Goal: Task Accomplishment & Management: Use online tool/utility

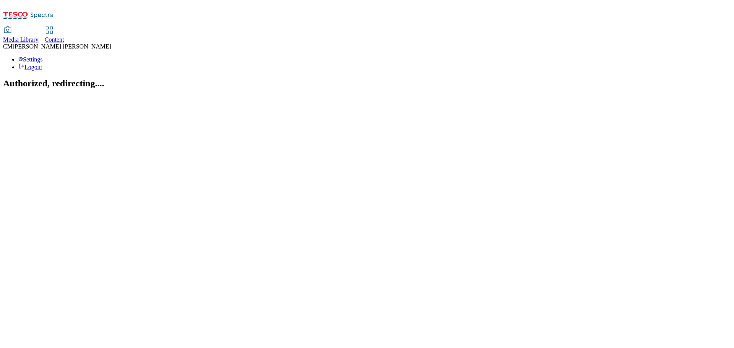
click at [64, 27] on link "Content" at bounding box center [54, 35] width 19 height 16
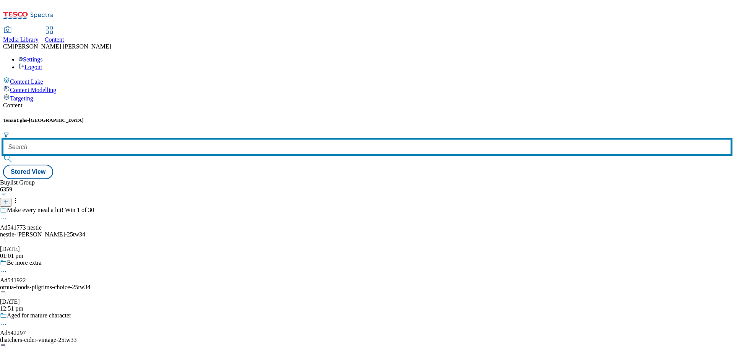
click at [179, 140] on input "text" at bounding box center [367, 147] width 728 height 15
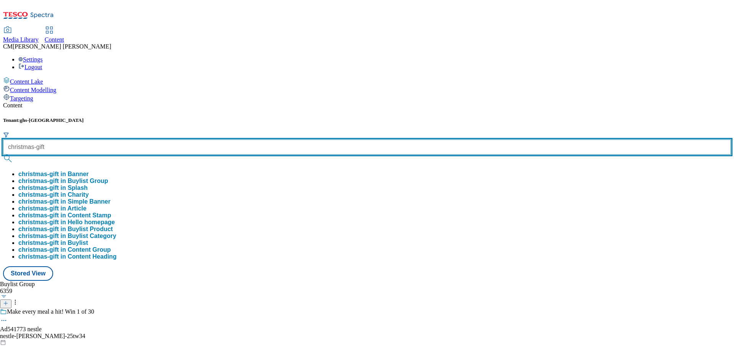
click at [3, 155] on button "submit" at bounding box center [8, 159] width 11 height 8
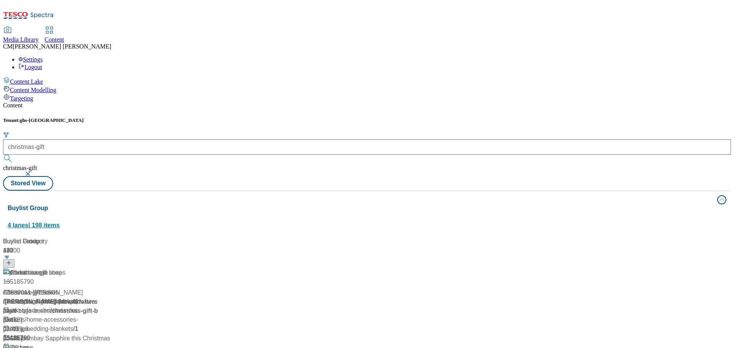
click at [705, 191] on button "Buylist Group 4 lanes | 198 items" at bounding box center [367, 212] width 728 height 43
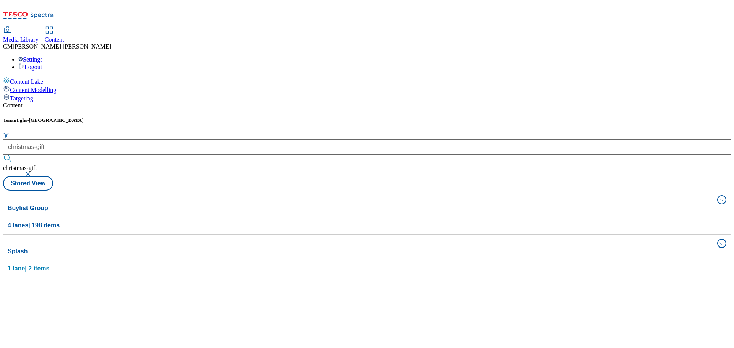
click at [624, 235] on button "Splash 1 lane | 2 items" at bounding box center [367, 256] width 728 height 43
click at [625, 247] on div "Splash 1 lane | 2 items" at bounding box center [360, 260] width 705 height 26
click at [60, 222] on span "4 lanes | 198 items" at bounding box center [34, 225] width 52 height 6
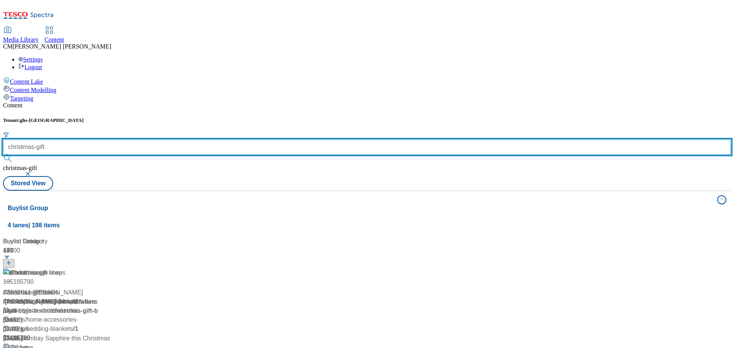
click at [203, 140] on input "christmas-gift" at bounding box center [367, 147] width 728 height 15
drag, startPoint x: 195, startPoint y: 65, endPoint x: 173, endPoint y: 66, distance: 21.8
click at [173, 140] on input "christmas-gift" at bounding box center [367, 147] width 728 height 15
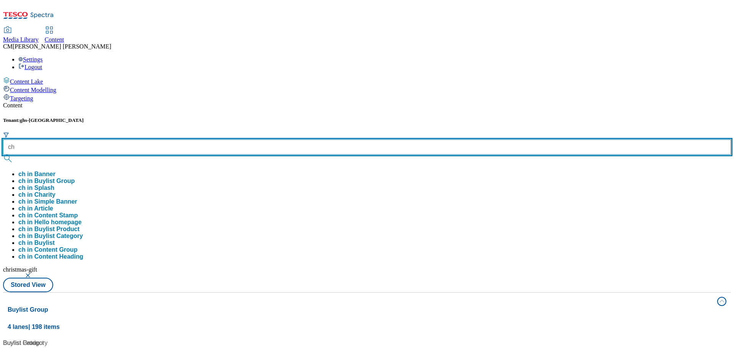
type input "c"
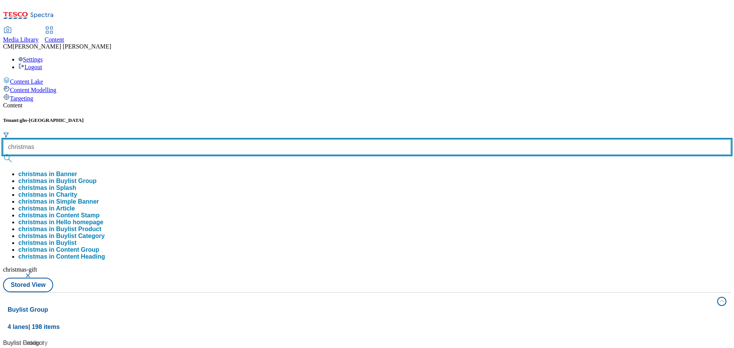
type input "christmas"
click at [3, 155] on button "submit" at bounding box center [8, 159] width 11 height 8
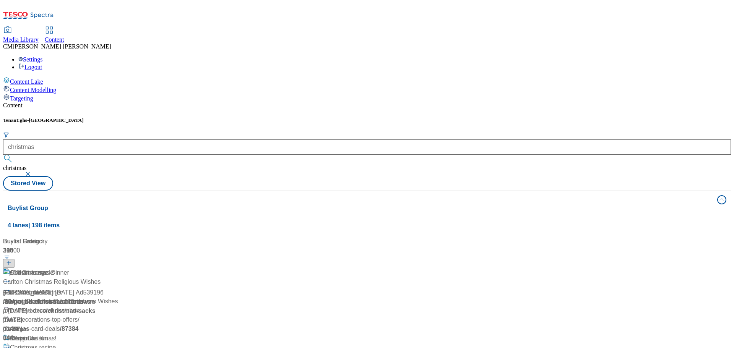
click at [283, 117] on div "Tenant: ghs-uk christmas christmas Stored View" at bounding box center [367, 153] width 728 height 73
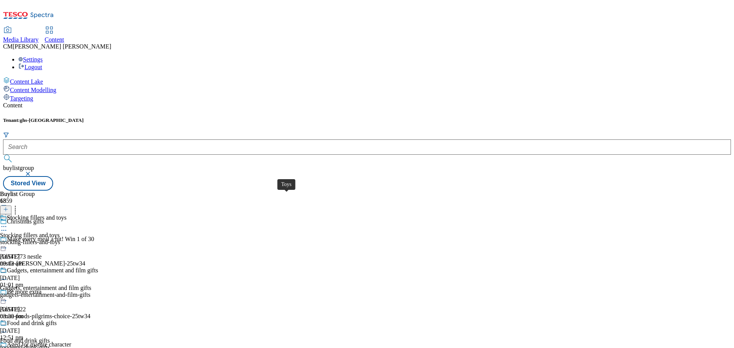
scroll to position [698, 0]
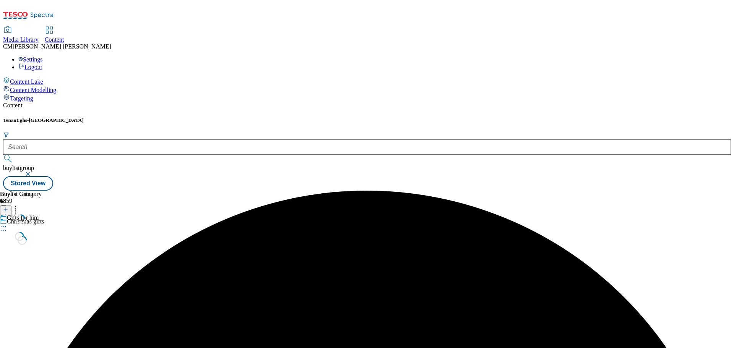
scroll to position [0, 0]
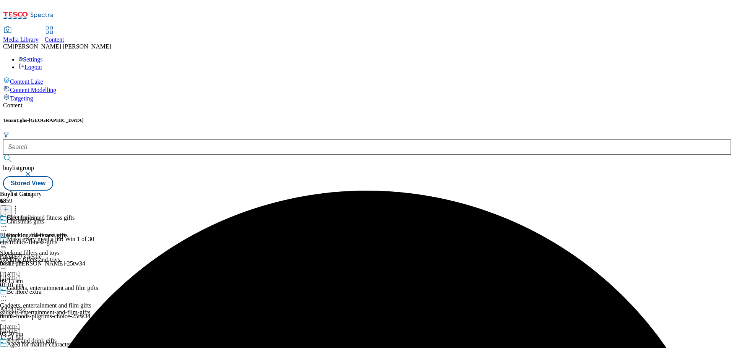
click at [8, 223] on icon at bounding box center [4, 227] width 8 height 8
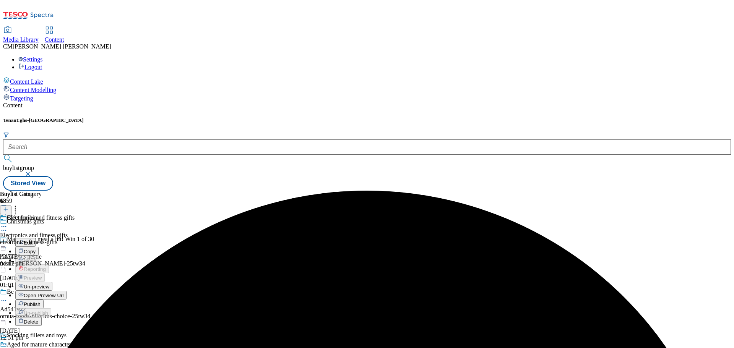
click at [49, 284] on span "Un-preview" at bounding box center [37, 287] width 26 height 6
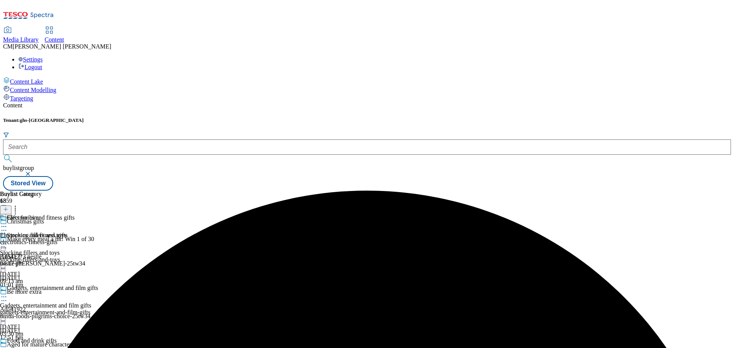
click at [75, 239] on div "electronics-fitness-gifts" at bounding box center [37, 242] width 75 height 7
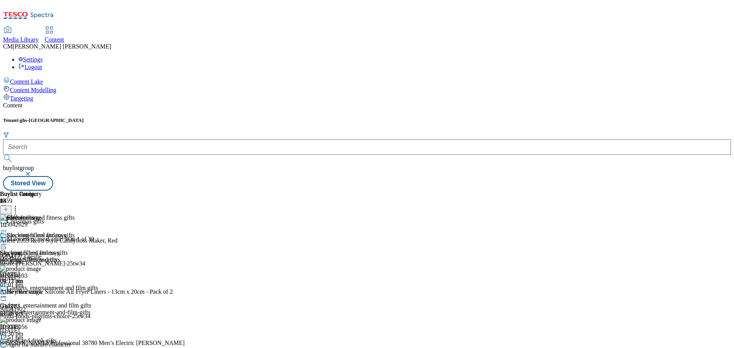
click at [8, 240] on icon at bounding box center [4, 244] width 8 height 8
click at [380, 191] on header "Buylist Product 24" at bounding box center [190, 203] width 380 height 24
click at [11, 206] on button at bounding box center [5, 210] width 11 height 9
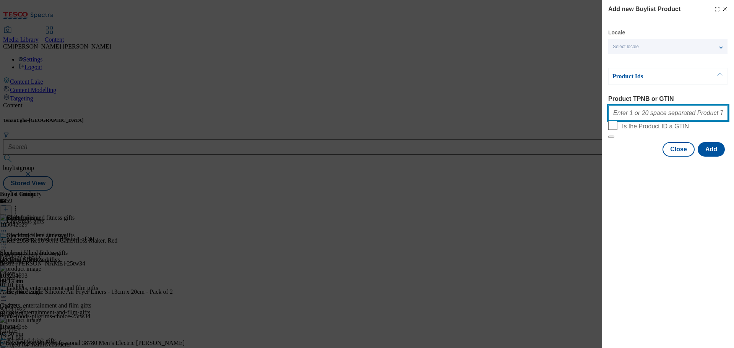
click at [629, 117] on input "Product TPNB or GTIN" at bounding box center [668, 113] width 120 height 15
paste input "96402790 96719634 96707867 96243326 93983330 96400573 93542023 87263391 9315322…"
type input "96402790 96719634 96707867 96243326 93983330 96400573 93542023 87263391 9315322…"
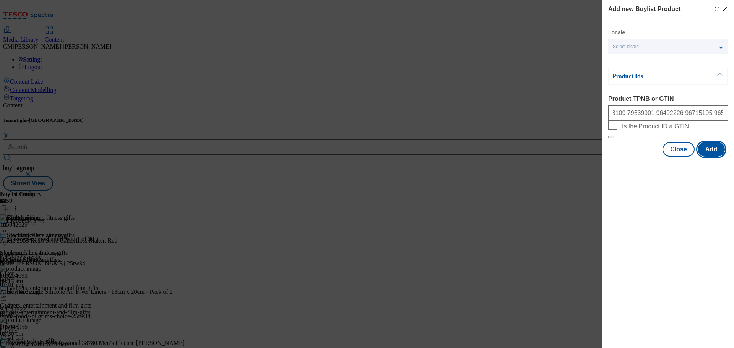
click at [705, 157] on button "Add" at bounding box center [711, 149] width 27 height 15
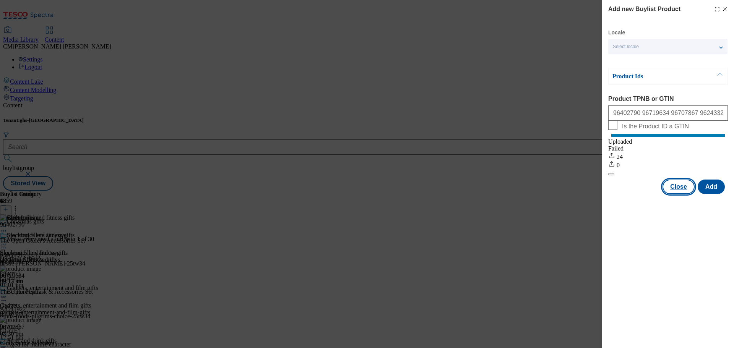
click at [675, 194] on button "Close" at bounding box center [678, 187] width 32 height 15
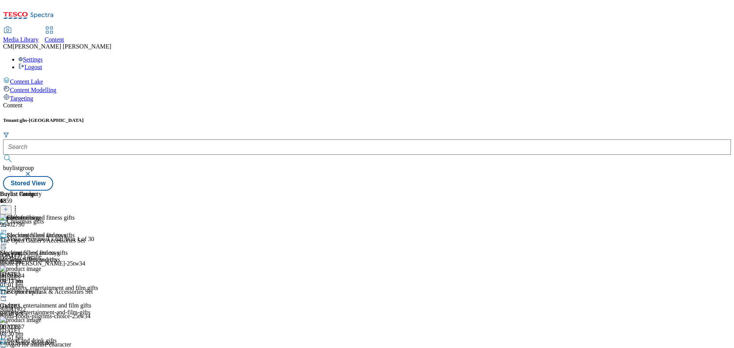
click at [11, 206] on button at bounding box center [5, 210] width 11 height 9
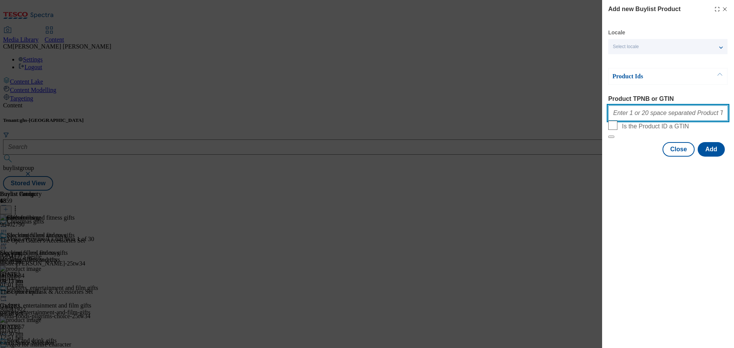
click at [643, 115] on input "Product TPNB or GTIN" at bounding box center [668, 113] width 120 height 15
paste input "105276304 105277334 105353323 106118905 105048522 105482332 106073438 111199102…"
type input "105276304 105277334 105353323 106118905 105048522 105482332 106073438 111199102…"
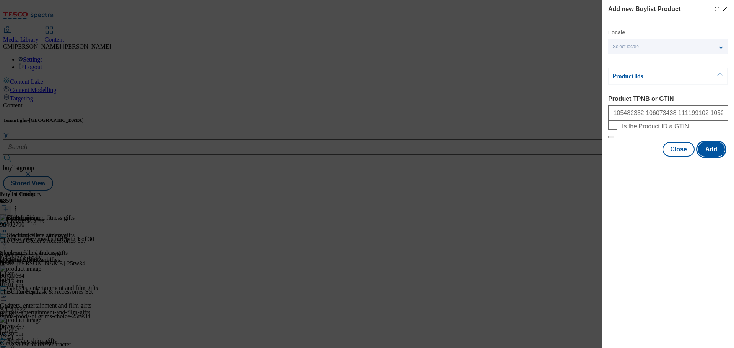
click at [715, 157] on button "Add" at bounding box center [711, 149] width 27 height 15
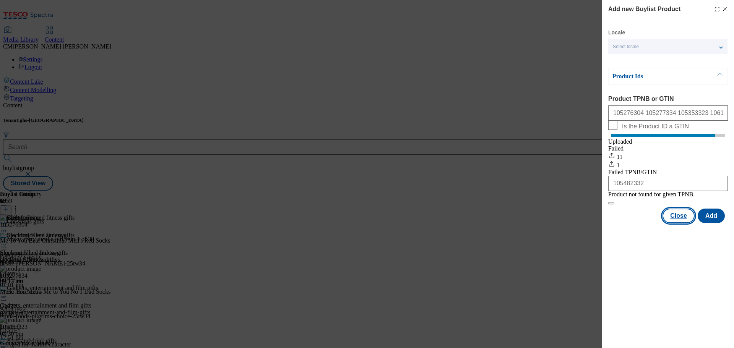
click at [671, 223] on button "Close" at bounding box center [678, 216] width 32 height 15
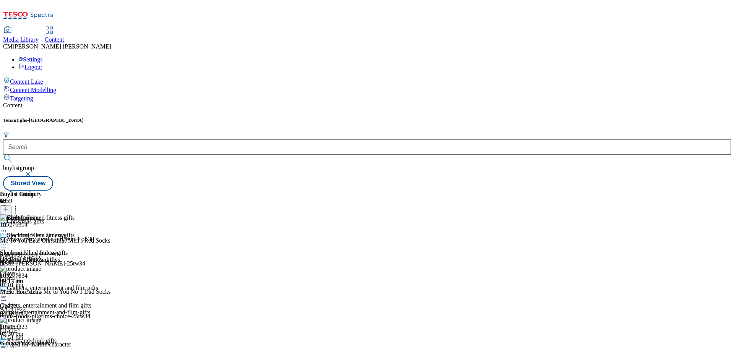
click at [19, 205] on icon at bounding box center [15, 209] width 8 height 8
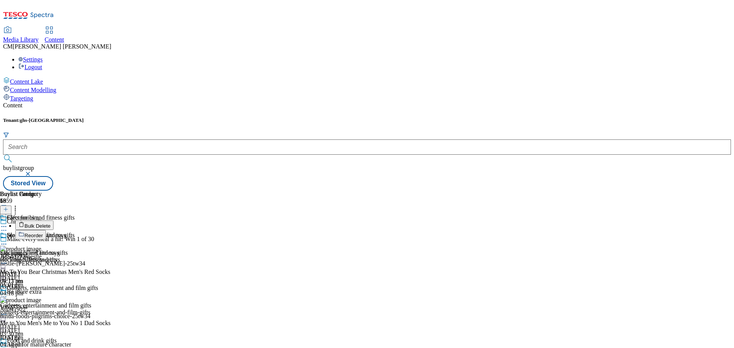
click at [54, 221] on button "Bulk Delete" at bounding box center [34, 226] width 38 height 10
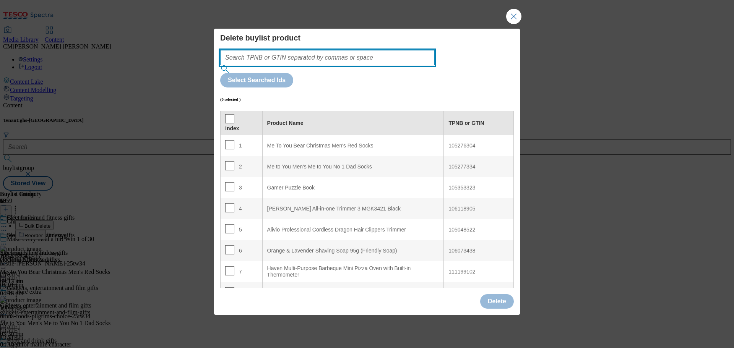
click at [357, 65] on input "Modal" at bounding box center [327, 57] width 214 height 15
paste input "105254693 105171510"
type input "105254693 105171510"
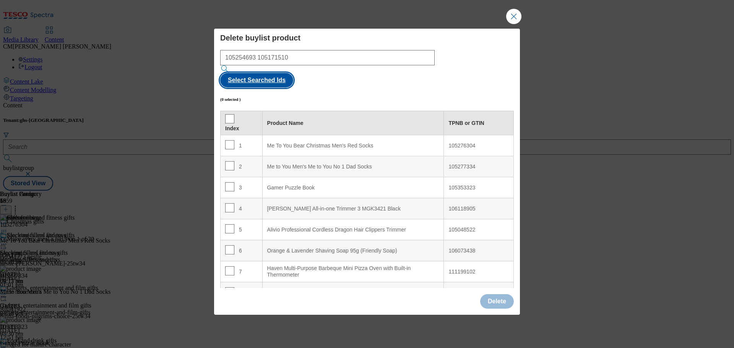
click at [293, 76] on button "Select Searched Ids" at bounding box center [256, 80] width 73 height 15
checkbox input "true"
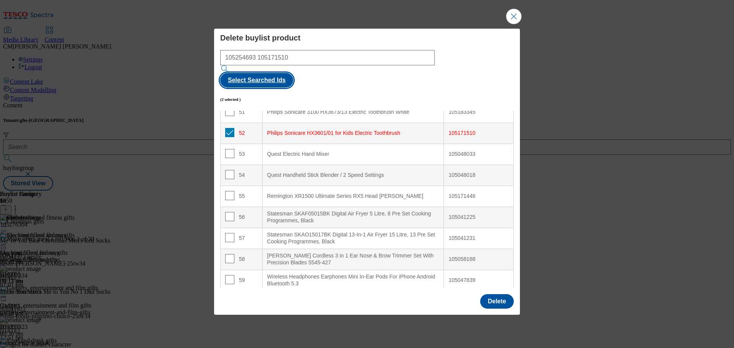
scroll to position [1014, 0]
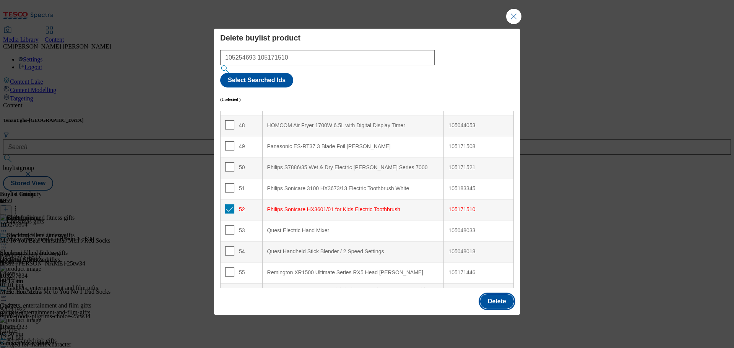
click at [488, 294] on button "Delete" at bounding box center [497, 301] width 34 height 15
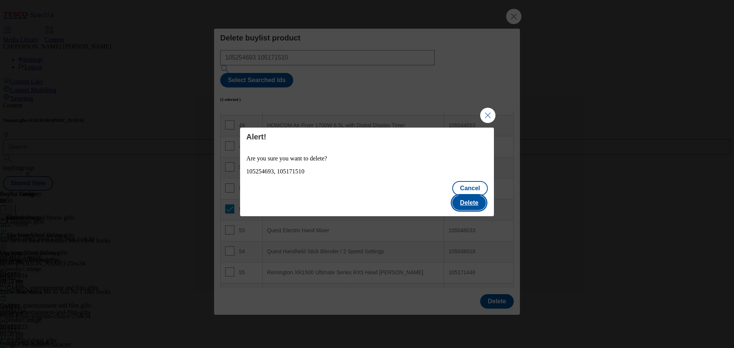
click at [476, 197] on button "Delete" at bounding box center [469, 203] width 34 height 15
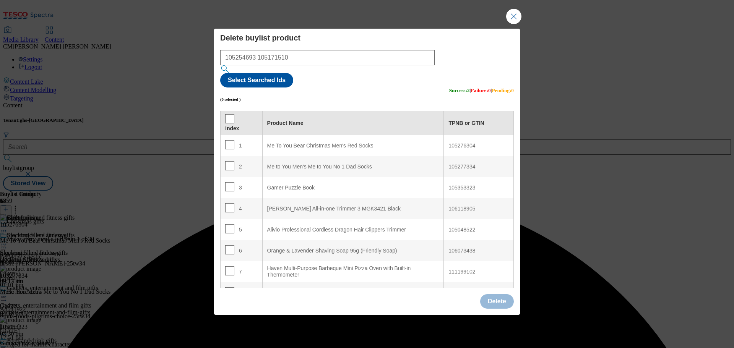
click at [589, 77] on div "Delete buylist product 105254693 105171510 Select Searched Ids (0 selected ) Su…" at bounding box center [367, 174] width 734 height 348
click at [516, 24] on button "Close Modal" at bounding box center [513, 16] width 15 height 15
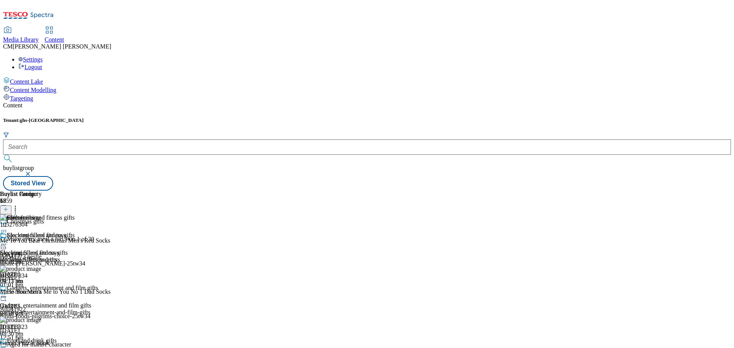
click at [8, 223] on icon at bounding box center [4, 227] width 8 height 8
click at [75, 232] on div "Electronics and fitness gifts Electronics and fitness gifts electronics-fitness…" at bounding box center [37, 258] width 75 height 53
click at [19, 205] on icon at bounding box center [15, 209] width 8 height 8
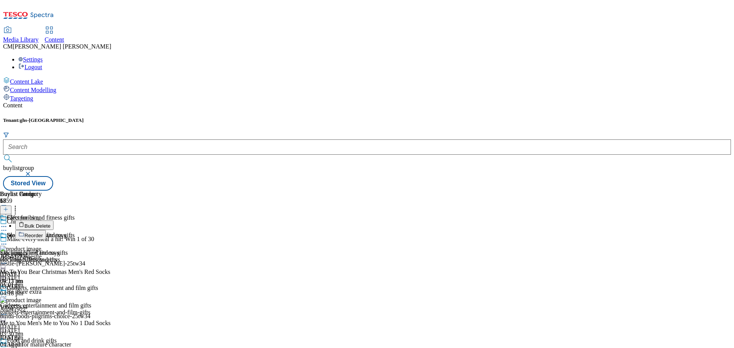
click at [46, 230] on button "Reorder" at bounding box center [30, 235] width 31 height 10
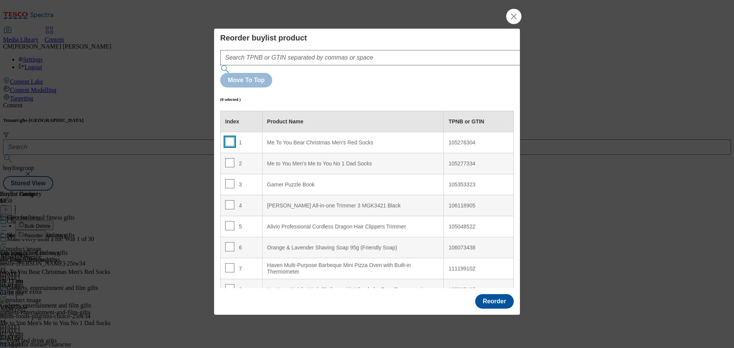
click at [232, 137] on input "Modal" at bounding box center [229, 141] width 9 height 9
checkbox input "true"
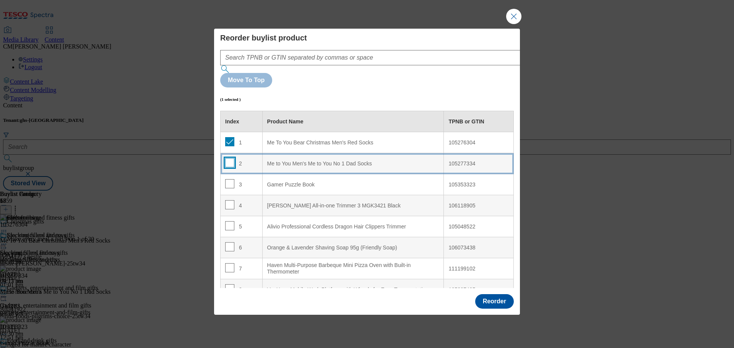
click at [227, 158] on input "Modal" at bounding box center [229, 162] width 9 height 9
checkbox input "true"
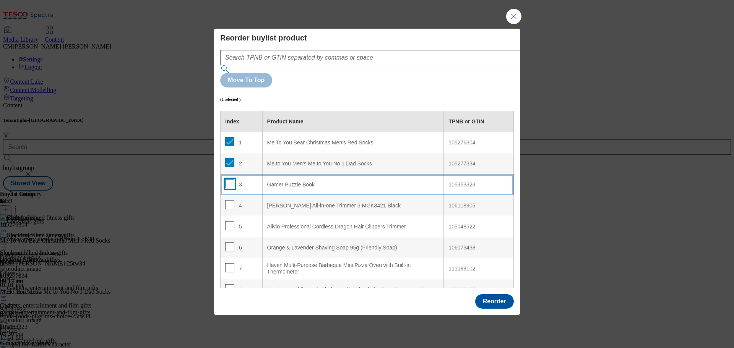
click at [231, 179] on input "Modal" at bounding box center [229, 183] width 9 height 9
checkbox input "true"
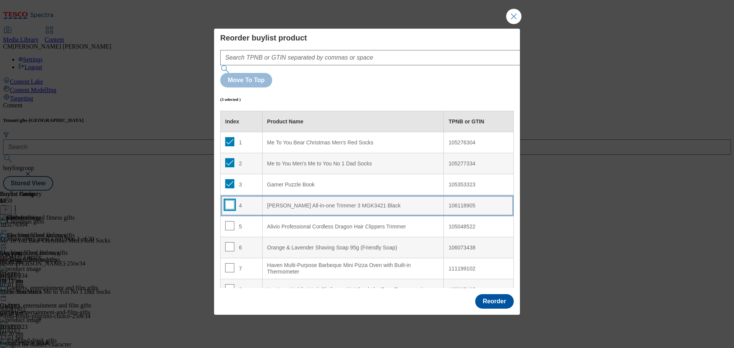
click at [230, 200] on input "Modal" at bounding box center [229, 204] width 9 height 9
checkbox input "true"
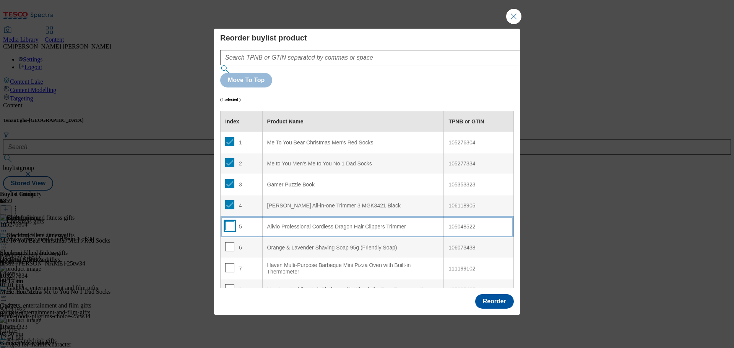
click at [232, 221] on input "Modal" at bounding box center [229, 225] width 9 height 9
checkbox input "true"
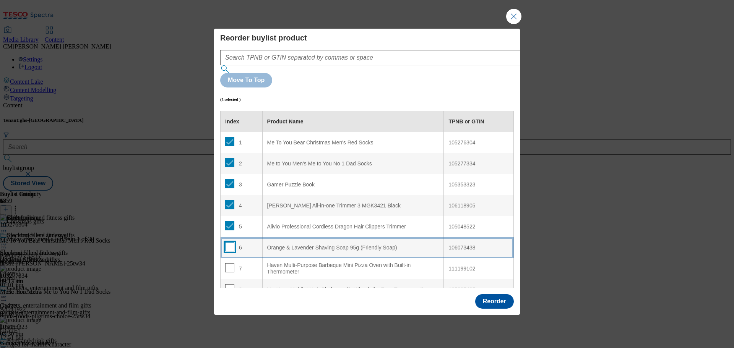
click at [231, 242] on input "Modal" at bounding box center [229, 246] width 9 height 9
checkbox input "true"
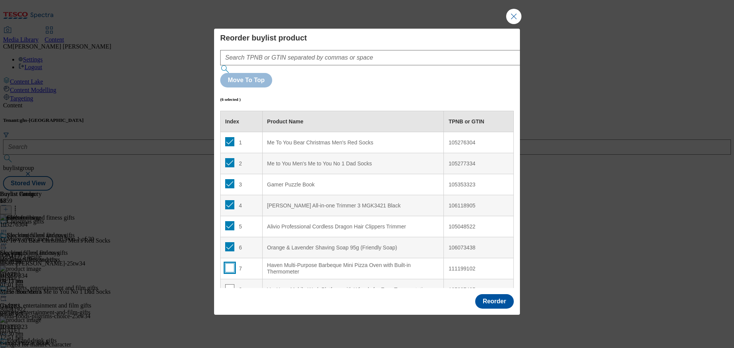
drag, startPoint x: 230, startPoint y: 245, endPoint x: 249, endPoint y: 219, distance: 33.1
click at [230, 263] on input "Modal" at bounding box center [229, 267] width 9 height 9
checkbox input "true"
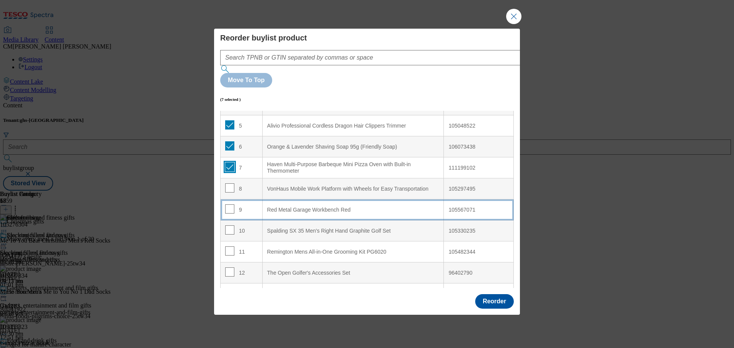
scroll to position [115, 0]
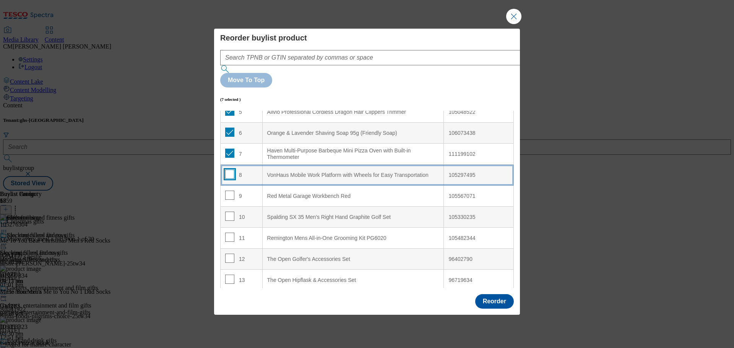
click at [230, 170] on input "Modal" at bounding box center [229, 174] width 9 height 9
checkbox input "true"
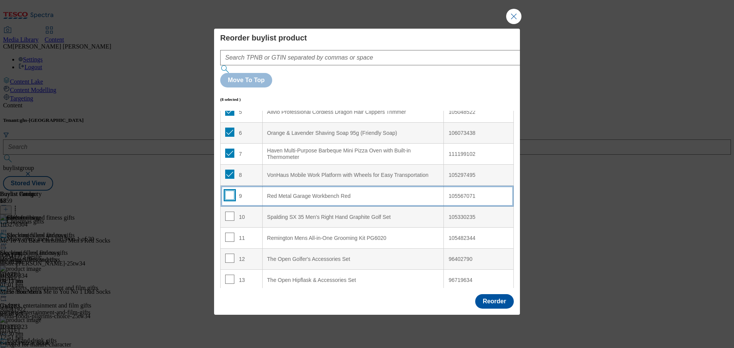
click at [228, 191] on input "Modal" at bounding box center [229, 195] width 9 height 9
checkbox input "true"
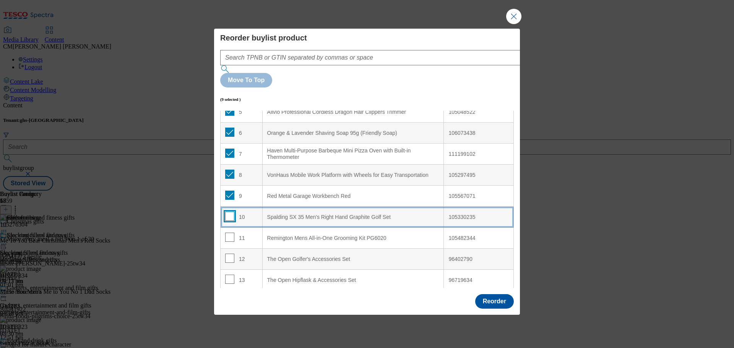
click at [227, 212] on input "Modal" at bounding box center [229, 216] width 9 height 9
checkbox input "true"
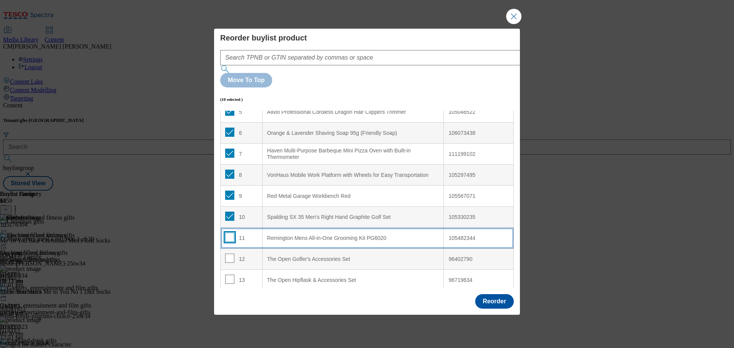
click at [229, 233] on input "Modal" at bounding box center [229, 237] width 9 height 9
checkbox input "true"
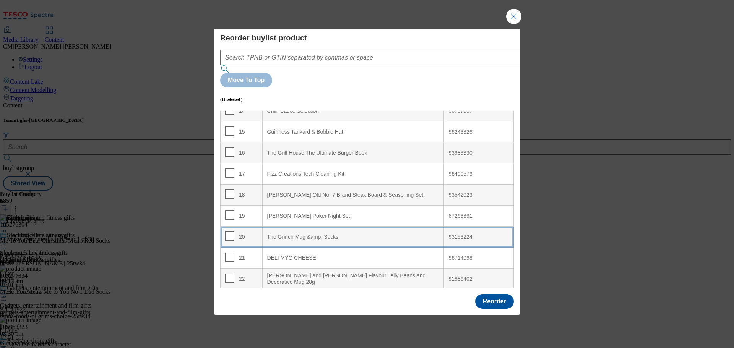
scroll to position [306, 0]
click at [313, 233] on div "The Grinch Mug &amp; Socks" at bounding box center [353, 236] width 172 height 7
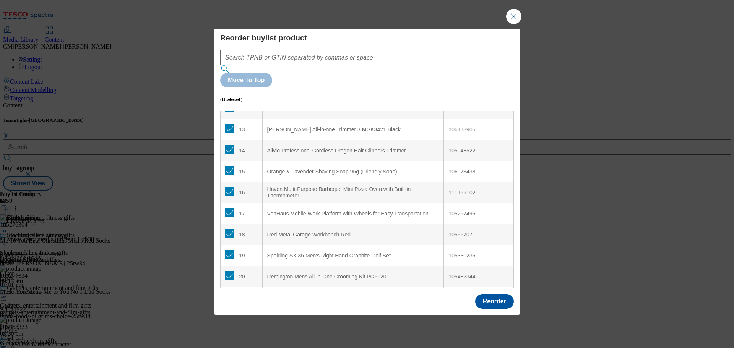
scroll to position [266, 0]
click at [492, 294] on button "Reorder" at bounding box center [494, 301] width 39 height 15
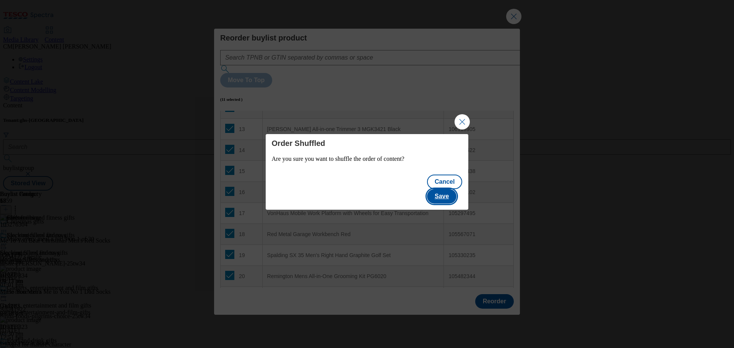
click at [442, 191] on button "Save" at bounding box center [441, 196] width 29 height 15
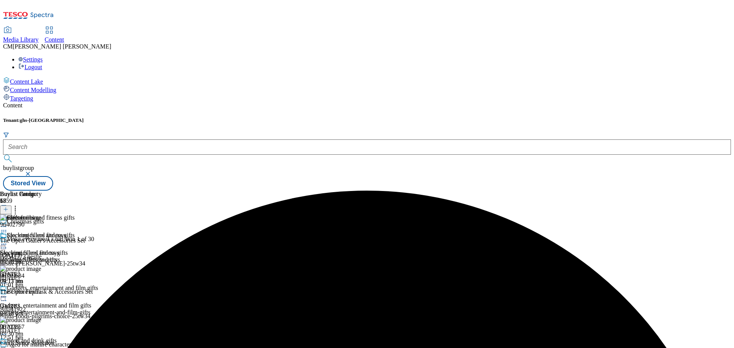
click at [8, 223] on icon at bounding box center [4, 227] width 8 height 8
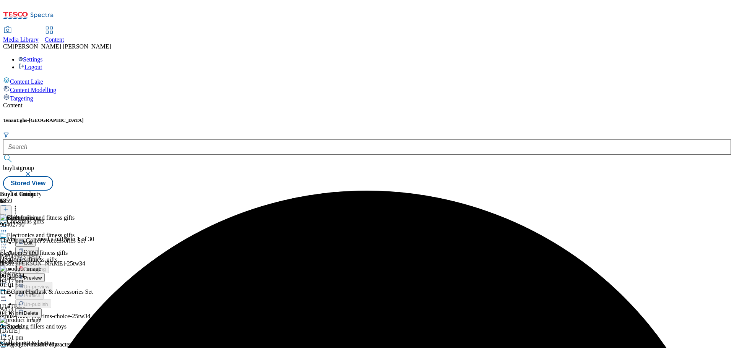
click at [45, 273] on button "Preview" at bounding box center [29, 277] width 29 height 9
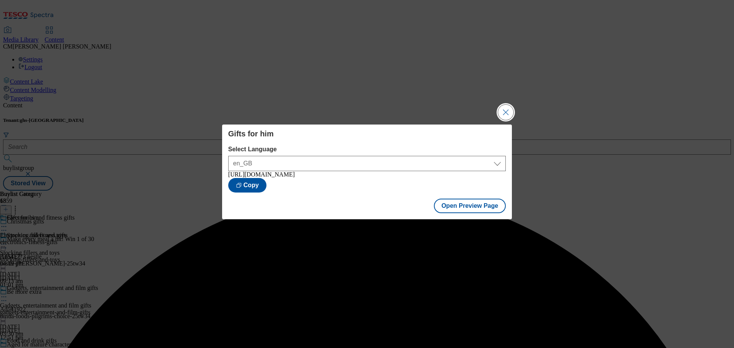
click at [509, 109] on button "Close Modal" at bounding box center [505, 112] width 15 height 15
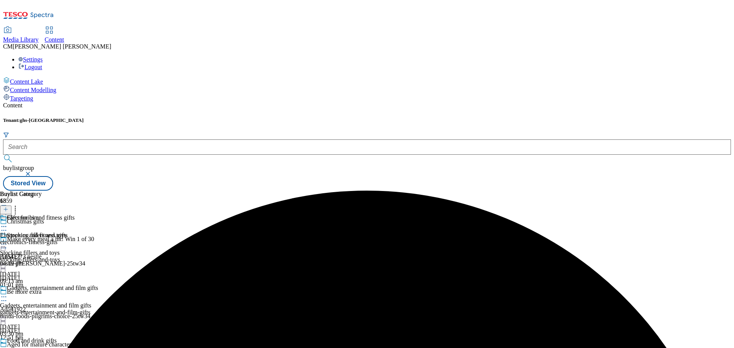
click at [8, 223] on icon at bounding box center [4, 227] width 8 height 8
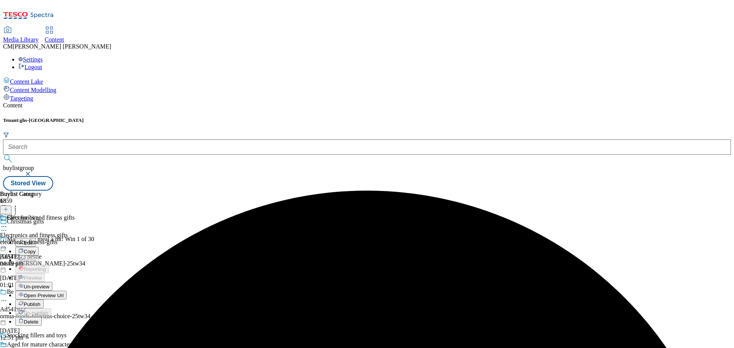
click at [41, 302] on span "Publish" at bounding box center [32, 305] width 17 height 6
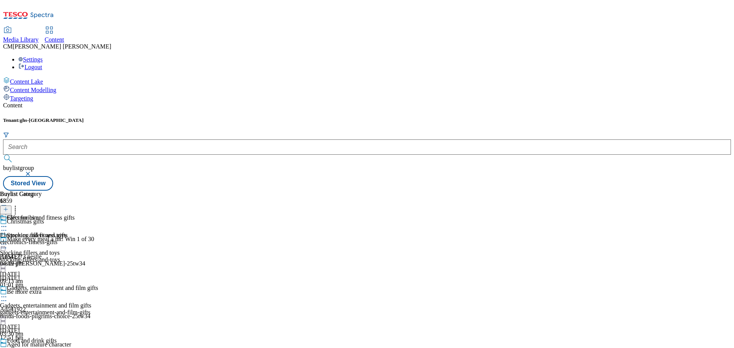
scroll to position [807, 0]
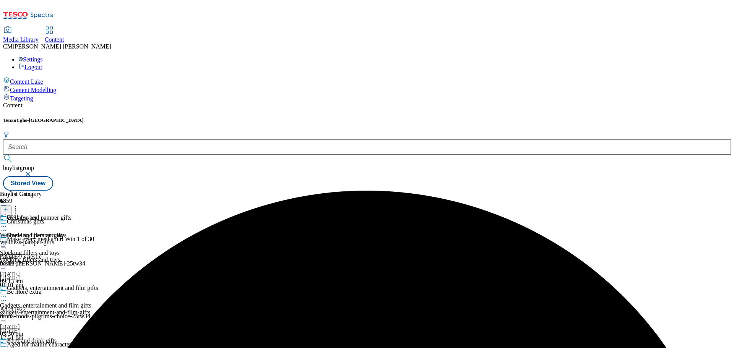
click at [8, 223] on icon at bounding box center [4, 227] width 8 height 8
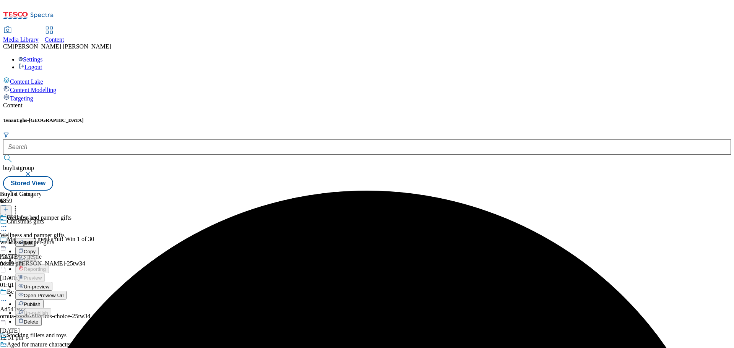
click at [49, 284] on span "Un-preview" at bounding box center [37, 287] width 26 height 6
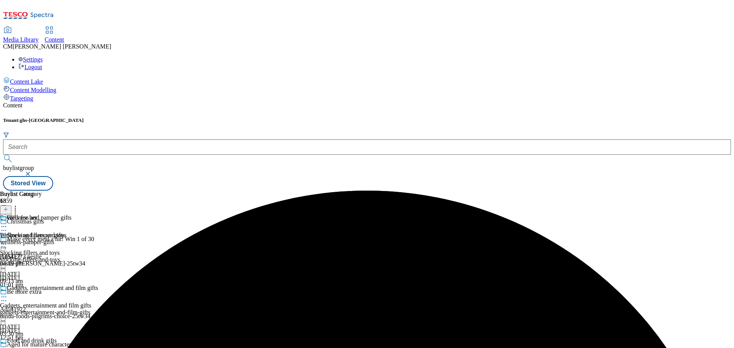
click at [71, 239] on div "wellness-pamper-gifts" at bounding box center [35, 242] width 71 height 7
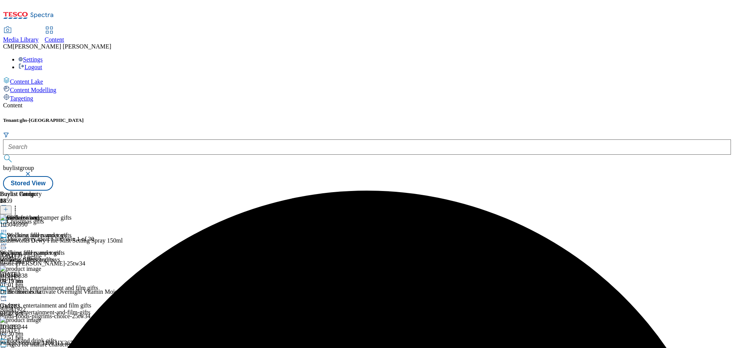
click at [8, 207] on icon at bounding box center [5, 209] width 5 height 5
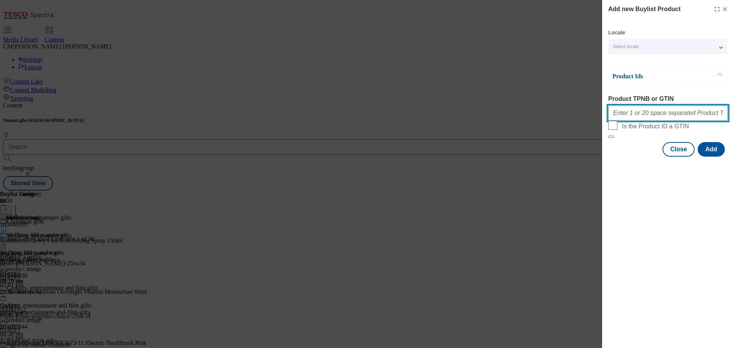
click at [639, 117] on input "Product TPNB or GTIN" at bounding box center [668, 113] width 120 height 15
paste input "105516470 105516471 105819555 105247016 105247178 105793859 105171376 105171396…"
type input "105516470 105516471 105819555 105247016 105247178 105793859 105171376 105171396…"
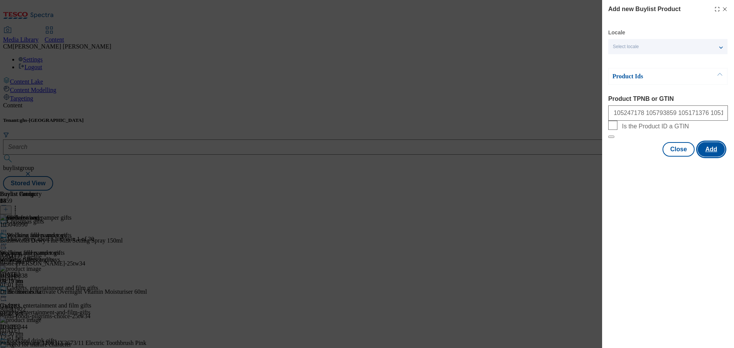
click at [703, 157] on button "Add" at bounding box center [711, 149] width 27 height 15
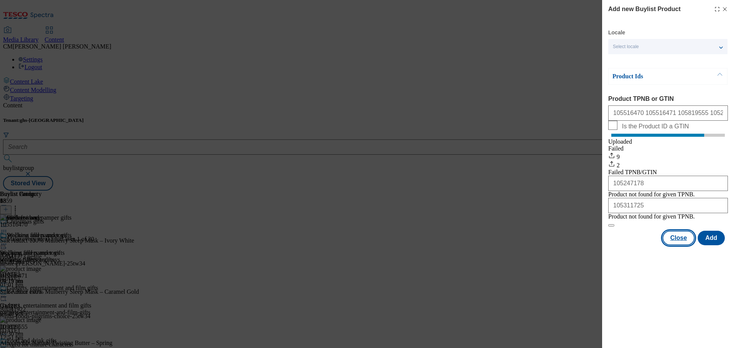
click at [682, 245] on button "Close" at bounding box center [678, 238] width 32 height 15
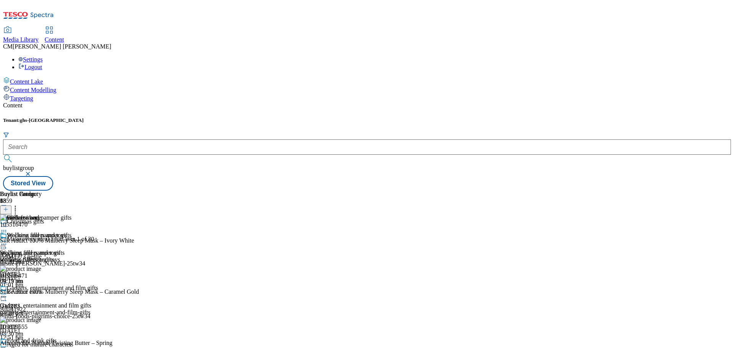
click at [19, 205] on icon at bounding box center [15, 209] width 8 height 8
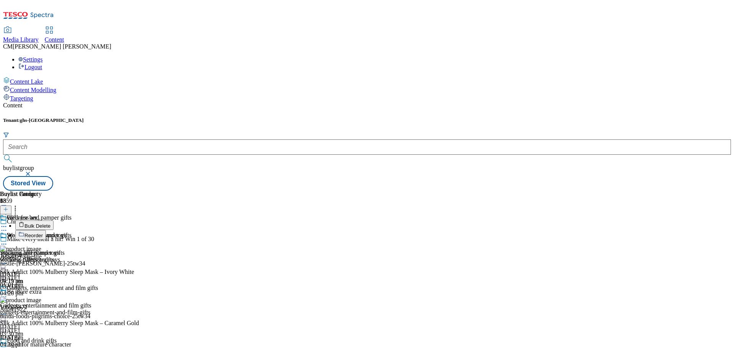
click at [46, 230] on button "Reorder" at bounding box center [30, 235] width 31 height 10
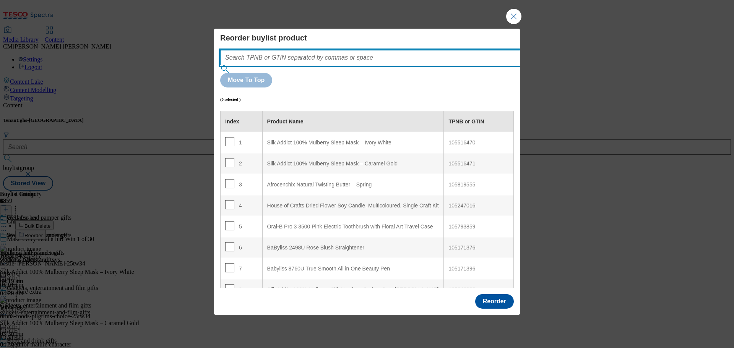
click at [330, 65] on input "Modal" at bounding box center [381, 57] width 323 height 15
paste input "105254693 105171510"
type input "105254693 105171510"
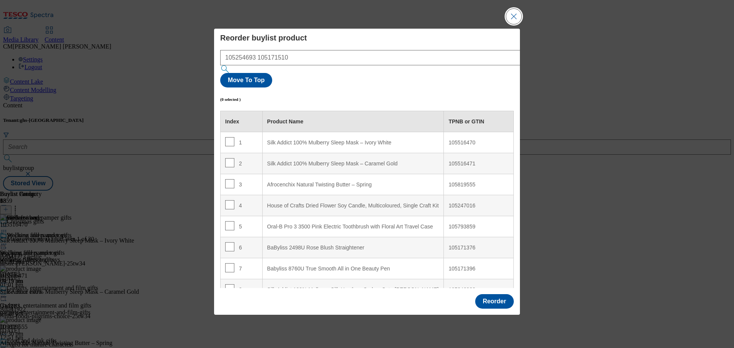
click at [520, 24] on button "Close Modal" at bounding box center [513, 16] width 15 height 15
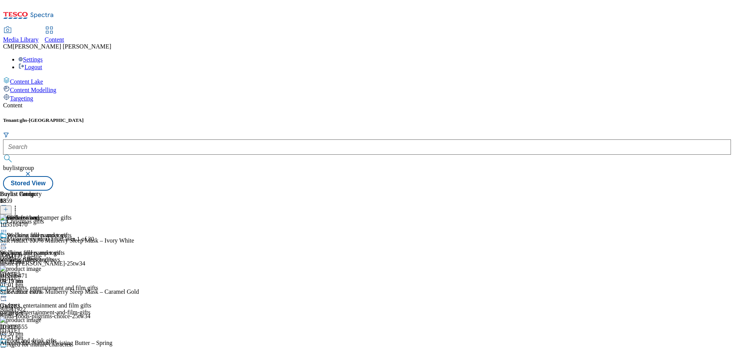
click at [19, 205] on icon at bounding box center [15, 209] width 8 height 8
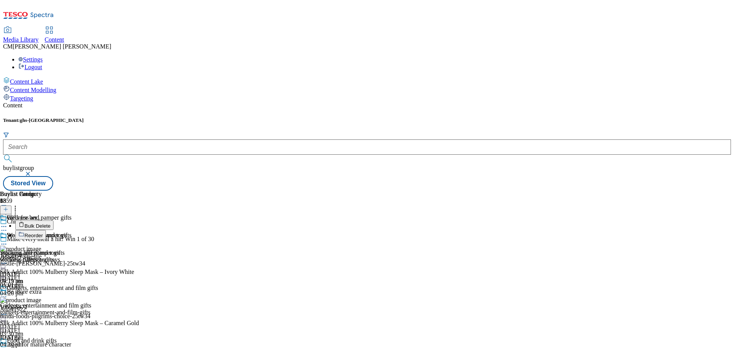
click at [184, 221] on li "Bulk Delete" at bounding box center [99, 226] width 169 height 10
click at [50, 223] on span "Bulk Delete" at bounding box center [37, 226] width 26 height 6
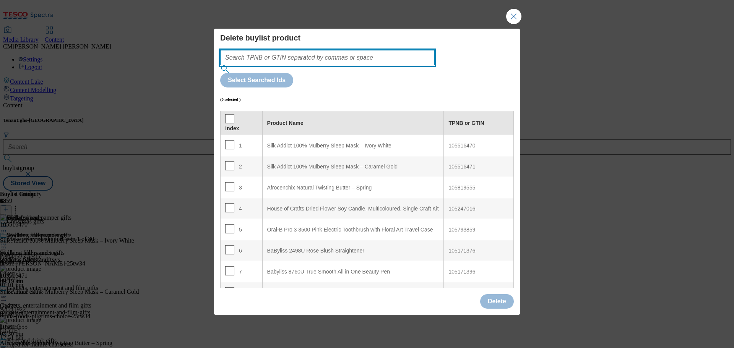
click at [313, 65] on input "Modal" at bounding box center [327, 57] width 214 height 15
paste input "105254693 105171510"
type input "105254693 105171510"
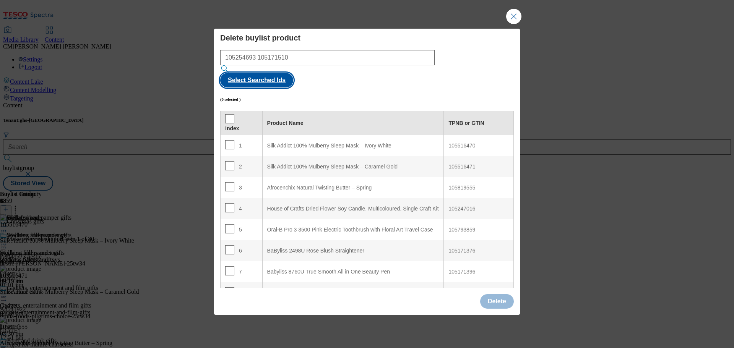
click at [293, 75] on button "Select Searched Ids" at bounding box center [256, 80] width 73 height 15
checkbox input "true"
click at [496, 294] on button "Delete" at bounding box center [497, 301] width 34 height 15
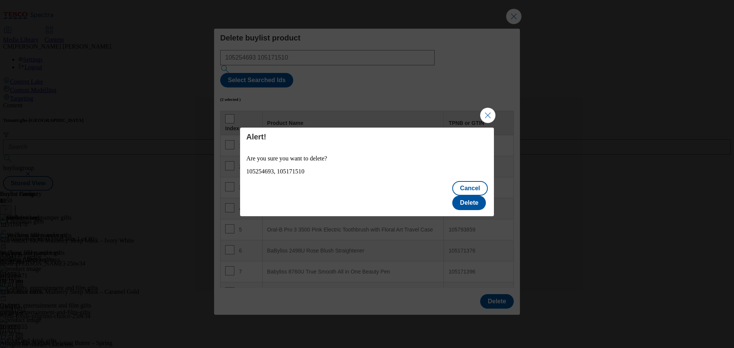
drag, startPoint x: 471, startPoint y: 214, endPoint x: 472, endPoint y: 203, distance: 11.1
click at [471, 214] on div "Alert! Are you sure you want to delete? 105254693, 105171510 Cancel Delete" at bounding box center [367, 174] width 734 height 348
click at [472, 203] on button "Delete" at bounding box center [469, 203] width 34 height 15
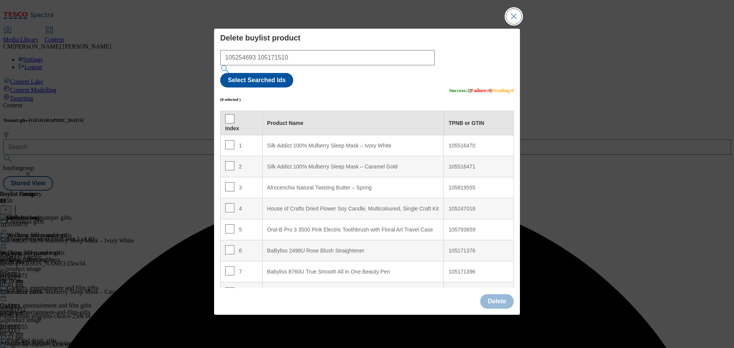
click at [507, 24] on button "Close Modal" at bounding box center [513, 16] width 15 height 15
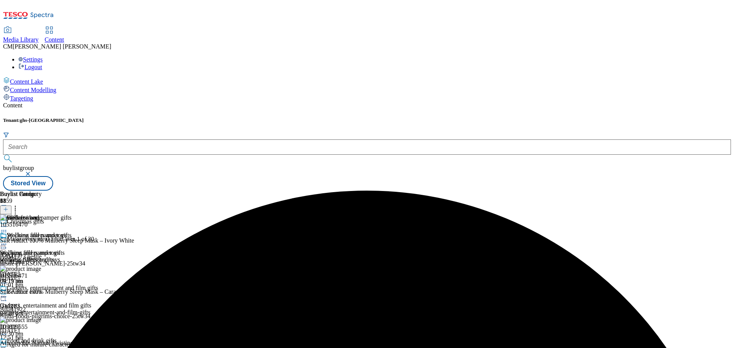
click at [8, 207] on icon at bounding box center [5, 209] width 5 height 5
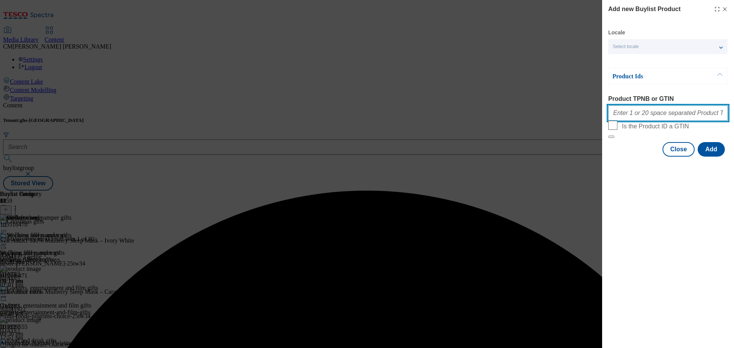
click at [646, 112] on input "Product TPNB or GTIN" at bounding box center [668, 113] width 120 height 15
paste input "96727405 96727457 96727463 96727394 96727411 96727440 96727434 96486080 9672742…"
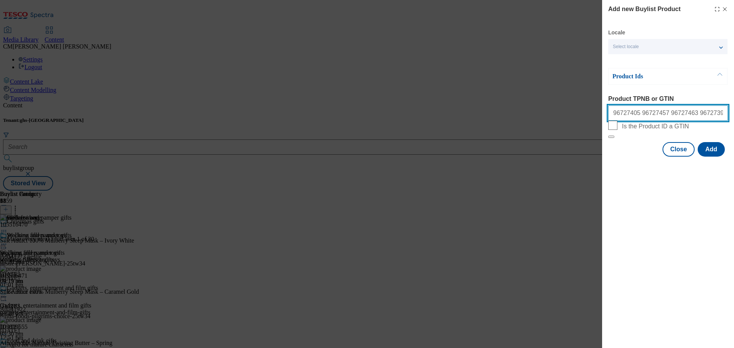
scroll to position [0, 1197]
type input "96727405 96727457 96727463 96727394 96727411 96727440 96727434 96486080 9672742…"
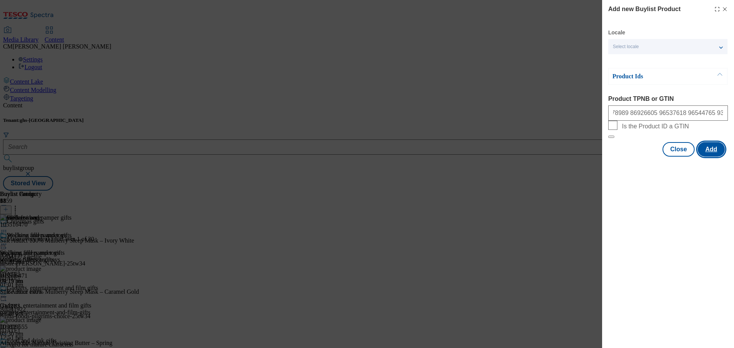
click at [719, 157] on button "Add" at bounding box center [711, 149] width 27 height 15
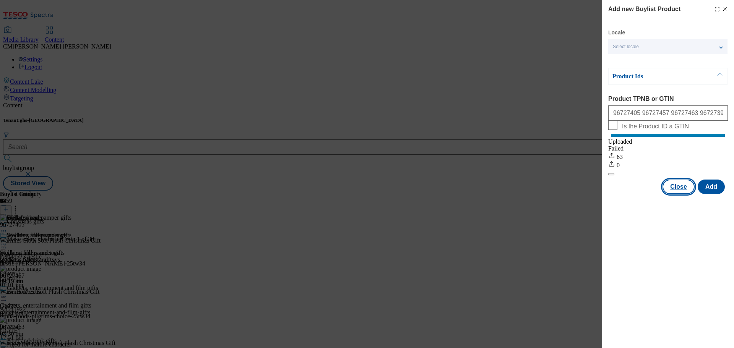
click at [679, 194] on button "Close" at bounding box center [678, 187] width 32 height 15
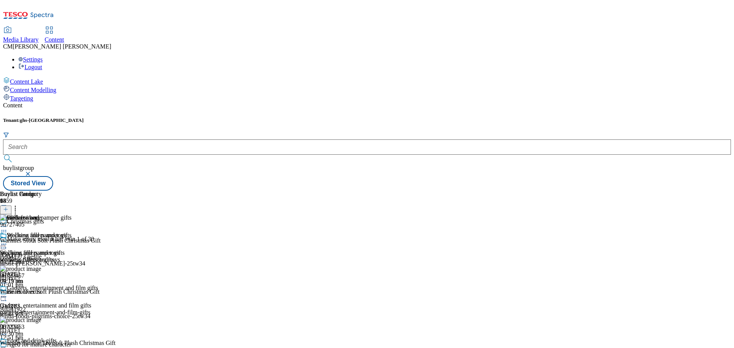
click at [19, 205] on icon at bounding box center [15, 209] width 8 height 8
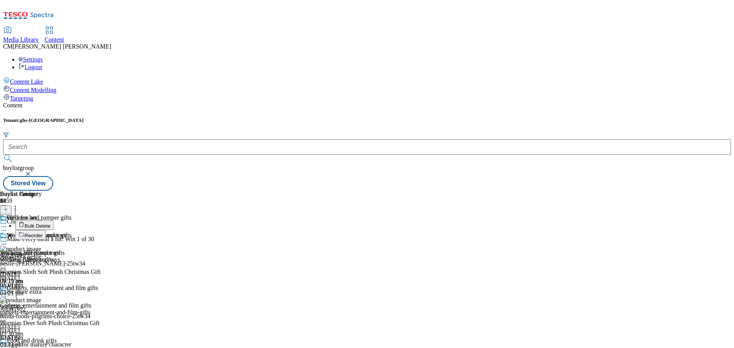
click at [713, 191] on div "Buylist Group 6359 Christmas gifts Make every meal a hit! Win 1 of 30 Ad541773 …" at bounding box center [367, 191] width 728 height 0
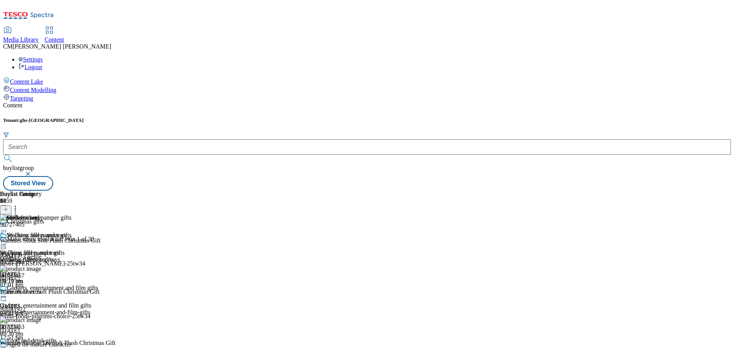
click at [19, 205] on icon at bounding box center [15, 209] width 8 height 8
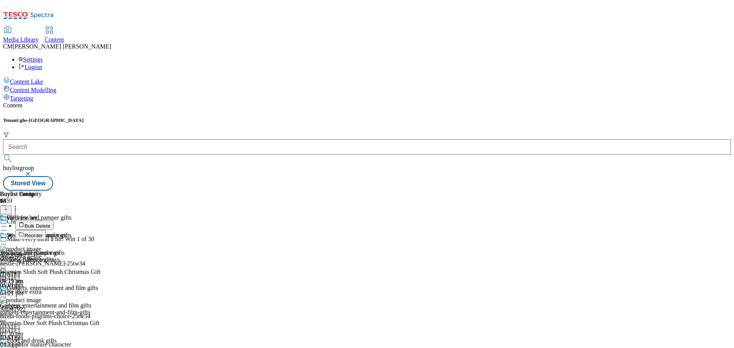
click at [71, 232] on div "Wellness and pamper gifts Wellness and pamper gifts wellness-pamper-gifts 25 Se…" at bounding box center [35, 258] width 71 height 53
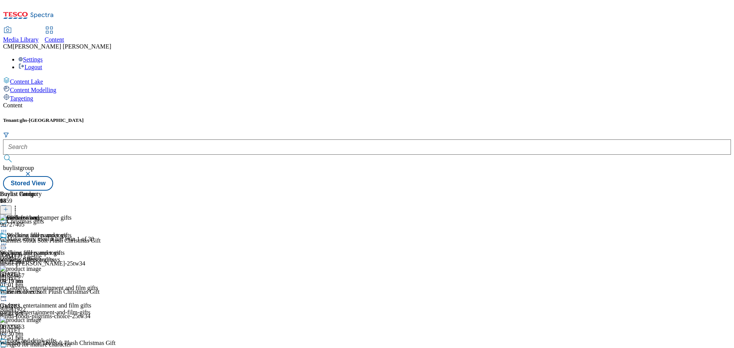
click at [8, 240] on icon at bounding box center [4, 244] width 8 height 8
click at [71, 291] on li "Preview" at bounding box center [43, 295] width 56 height 9
click at [8, 240] on icon at bounding box center [4, 244] width 8 height 8
click at [8, 223] on icon at bounding box center [4, 227] width 8 height 8
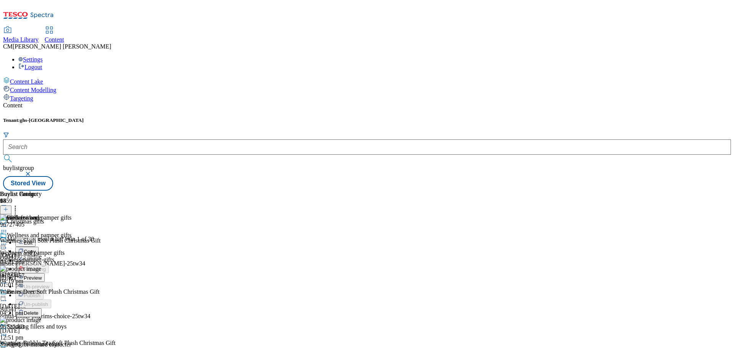
click at [45, 273] on button "Preview" at bounding box center [29, 277] width 29 height 9
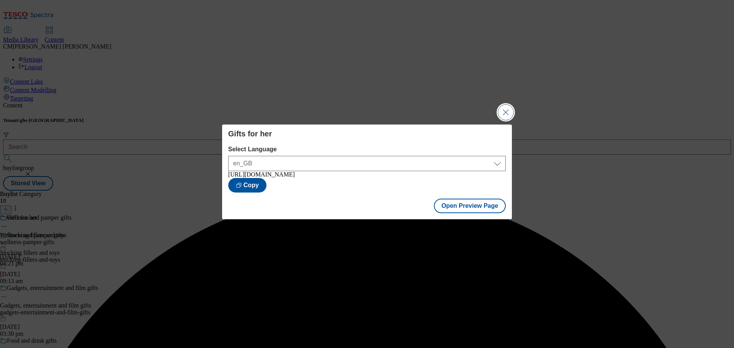
click at [505, 107] on button "Close Modal" at bounding box center [505, 112] width 15 height 15
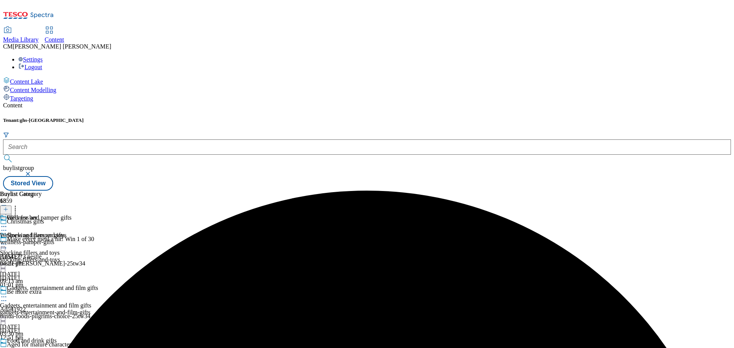
click at [8, 223] on icon at bounding box center [4, 227] width 8 height 8
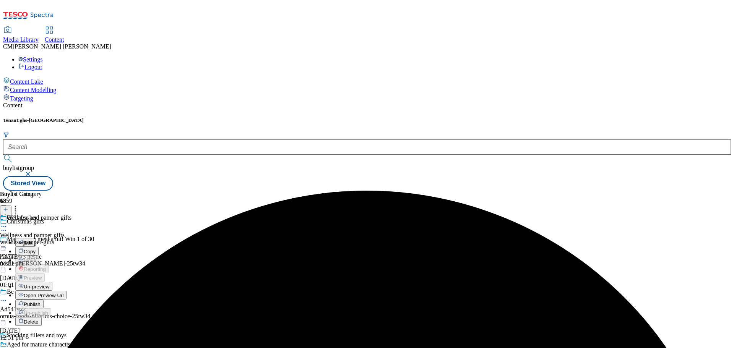
click at [41, 302] on span "Publish" at bounding box center [32, 305] width 17 height 6
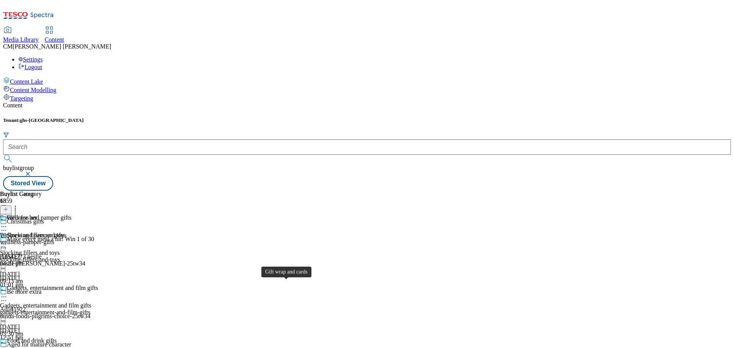
scroll to position [1109, 0]
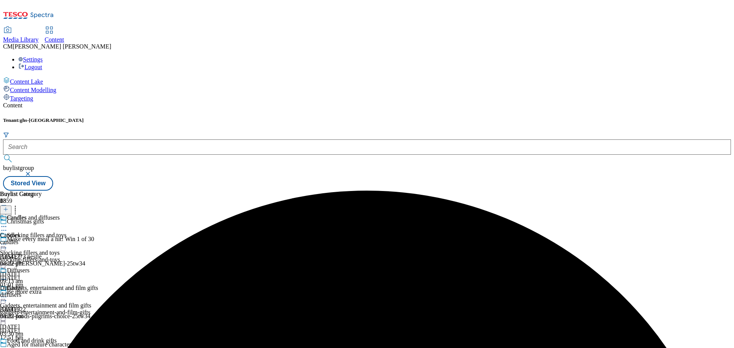
click at [8, 223] on icon at bounding box center [4, 227] width 8 height 8
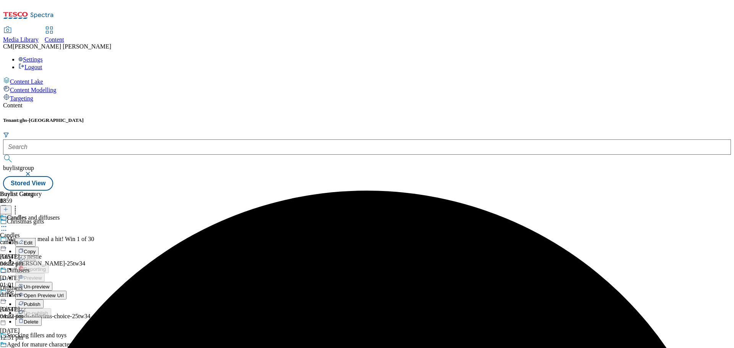
click at [49, 284] on span "Un-preview" at bounding box center [37, 287] width 26 height 6
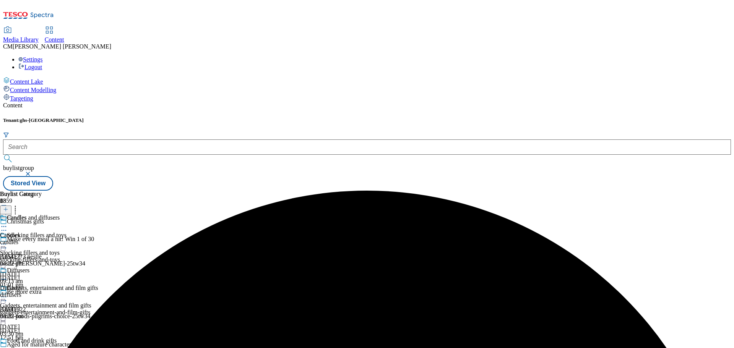
click at [42, 214] on div "Candles Candles candles 25 Sept 2025 04:22 pm" at bounding box center [21, 240] width 42 height 53
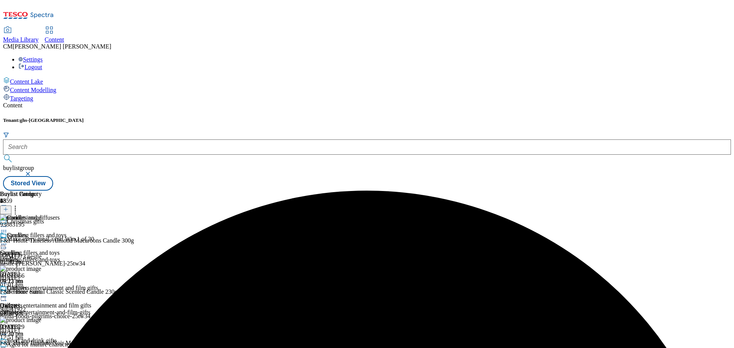
click at [8, 207] on icon at bounding box center [5, 209] width 5 height 5
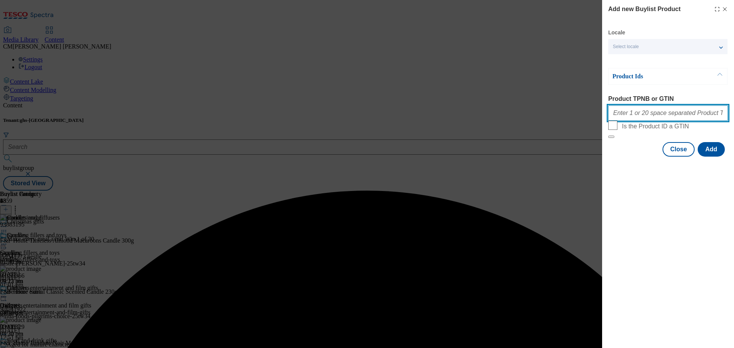
click at [646, 121] on input "Product TPNB or GTIN" at bounding box center [668, 113] width 120 height 15
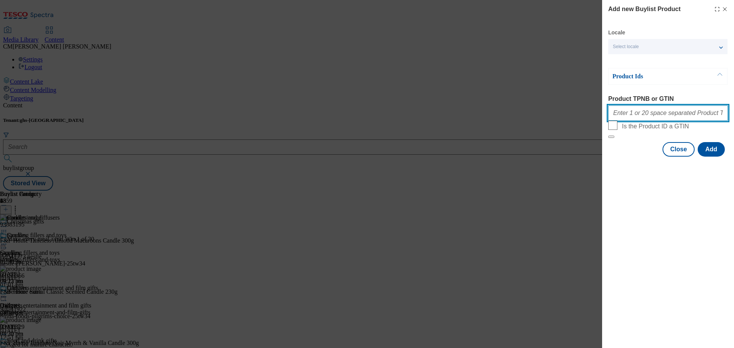
paste input "96688197 96688214 96688208 96778338 96688180 96651190 96651183"
paste input "96651200 96394861 96303285 96184856 94042089"
click at [687, 116] on input "96688197 96688214 96688208 96778338 96688180 96651190 96651183 96651200 9639486…" at bounding box center [668, 113] width 120 height 15
drag, startPoint x: 674, startPoint y: 112, endPoint x: 787, endPoint y: 115, distance: 113.2
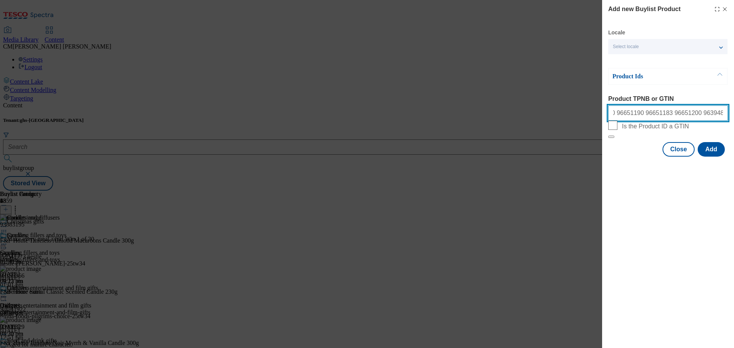
click at [734, 115] on html "Icons icon_account icon_add icon_backward_link icon_basket icon_benefits icon_c…" at bounding box center [367, 97] width 734 height 194
click at [722, 116] on input "96688197 96688214 96688208 96778338 96688180 96651190 96651183 96651200 9639486…" at bounding box center [668, 113] width 120 height 15
paste input "97025900 89456845 97069820 96771403 96430646 96801156 96801140"
type input "96688197 96688214 96688208 96778338 96688180 96651190 96651183 96651200 9639486…"
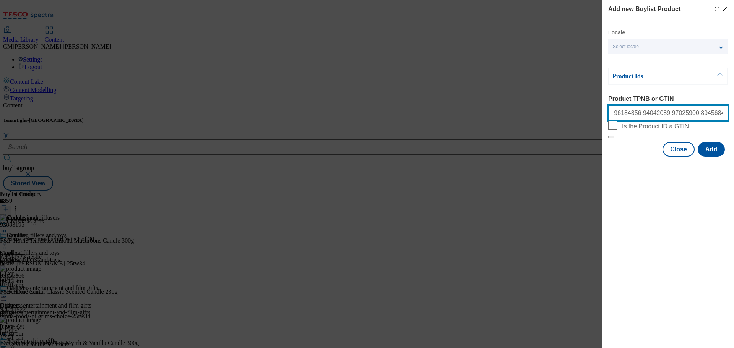
scroll to position [0, 0]
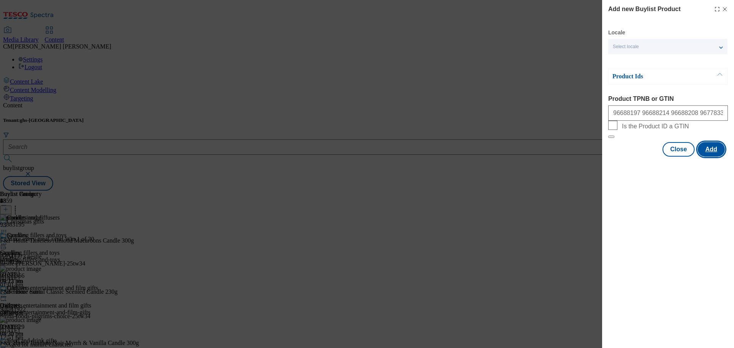
click at [714, 157] on button "Add" at bounding box center [711, 149] width 27 height 15
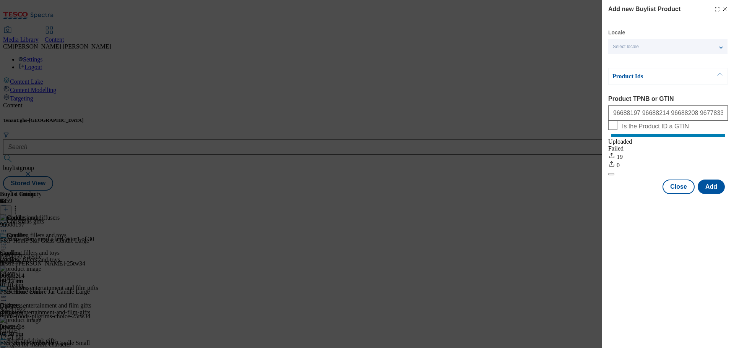
click at [664, 190] on div "Close Add" at bounding box center [668, 187] width 120 height 15
click at [669, 191] on button "Close" at bounding box center [678, 187] width 32 height 15
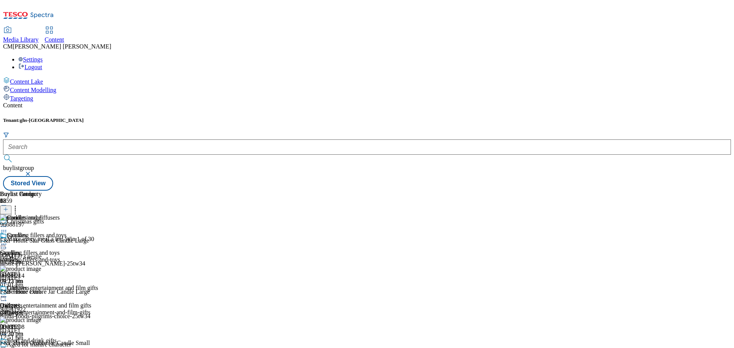
click at [42, 285] on div "Diffusers Diffusers diffusers 25 Sept 2025 04:22 pm" at bounding box center [21, 311] width 42 height 53
click at [19, 205] on icon at bounding box center [15, 209] width 8 height 8
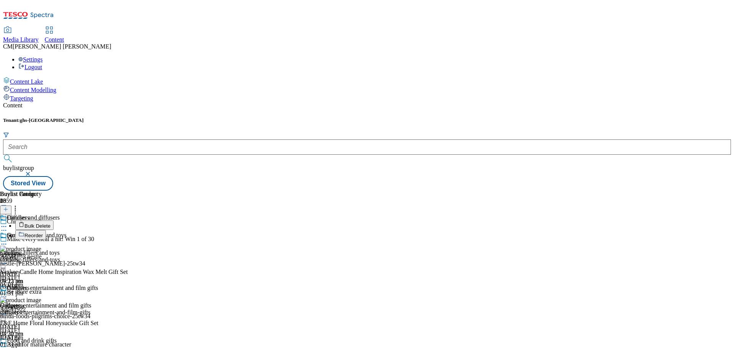
click at [8, 207] on icon at bounding box center [5, 209] width 5 height 5
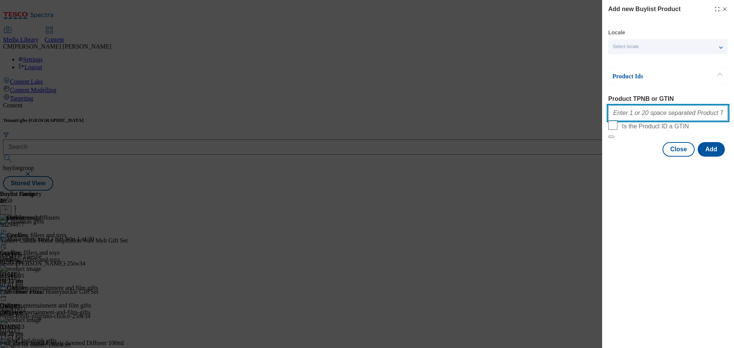
click at [633, 109] on input "Product TPNB or GTIN" at bounding box center [668, 113] width 120 height 15
paste input "105216424 105045568 105032134 105048878 105279230 105048875 105294664 105045570…"
type input "105216424 105045568 105032134 105048878 105279230 105048875 105294664 105045570…"
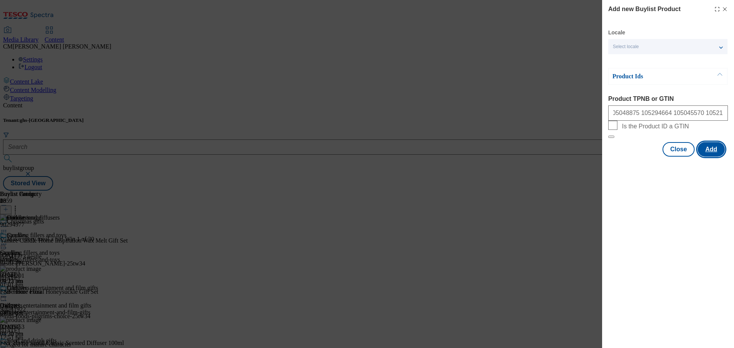
scroll to position [0, 0]
click at [716, 157] on button "Add" at bounding box center [711, 149] width 27 height 15
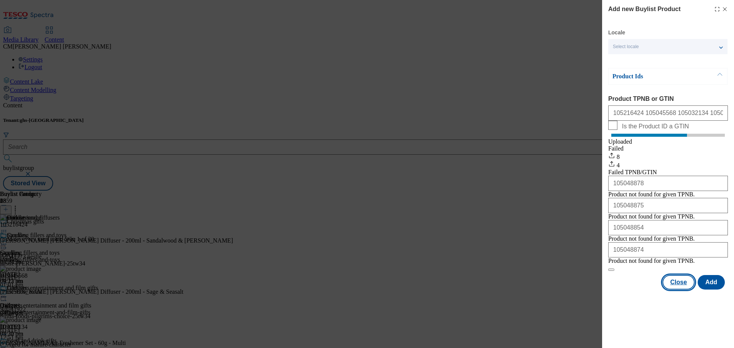
drag, startPoint x: 680, startPoint y: 327, endPoint x: 677, endPoint y: 324, distance: 4.6
click at [680, 290] on button "Close" at bounding box center [678, 282] width 32 height 15
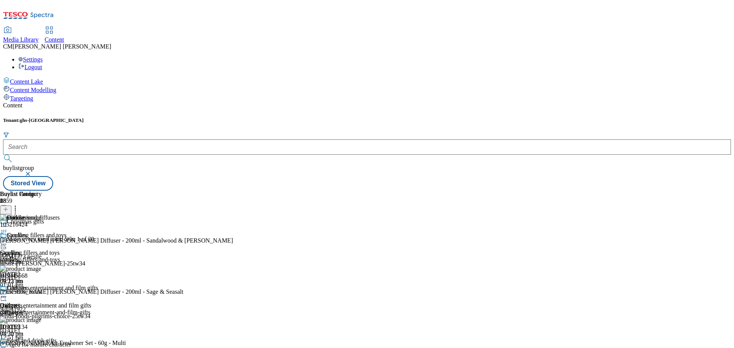
click at [8, 223] on icon at bounding box center [4, 227] width 8 height 8
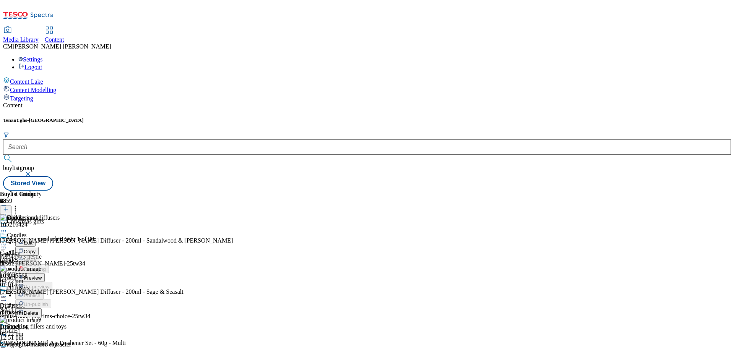
click at [42, 275] on span "Preview" at bounding box center [33, 278] width 18 height 6
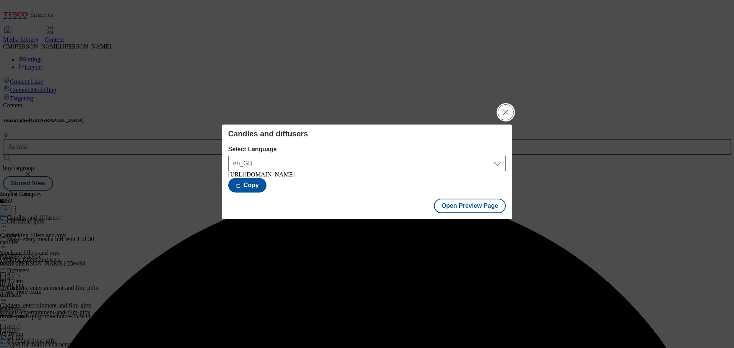
click at [509, 105] on button "Close Modal" at bounding box center [505, 112] width 15 height 15
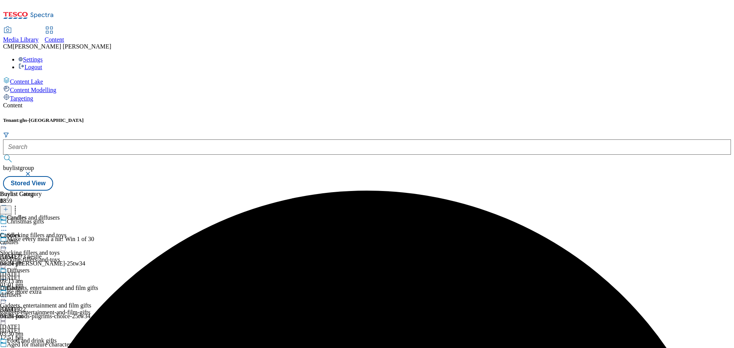
click at [8, 223] on icon at bounding box center [4, 227] width 8 height 8
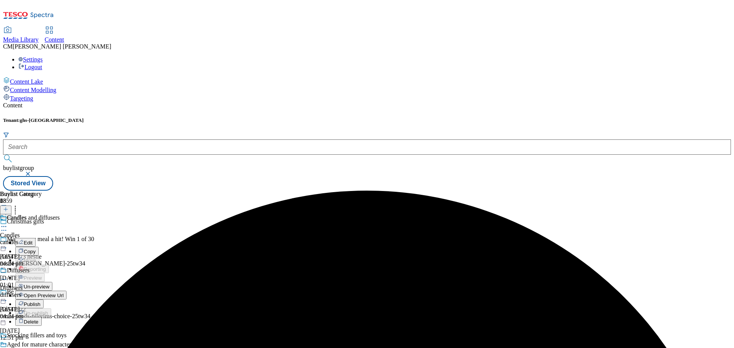
click at [41, 302] on span "Publish" at bounding box center [32, 305] width 17 height 6
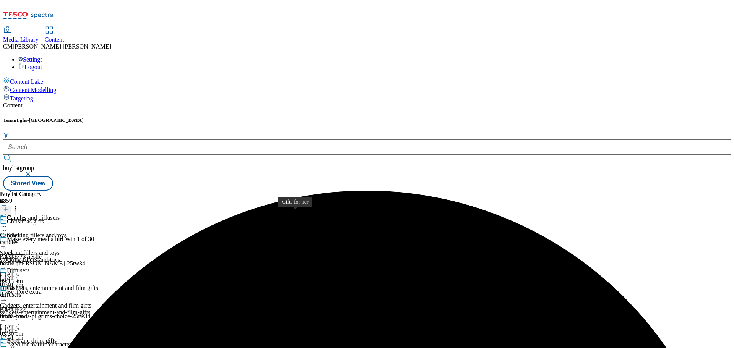
scroll to position [924, 0]
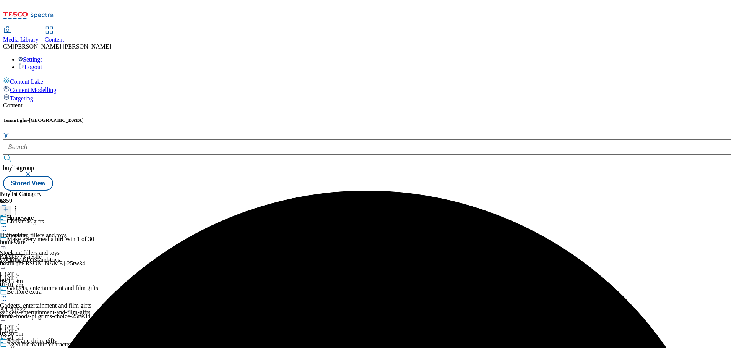
click at [8, 223] on icon at bounding box center [4, 227] width 8 height 8
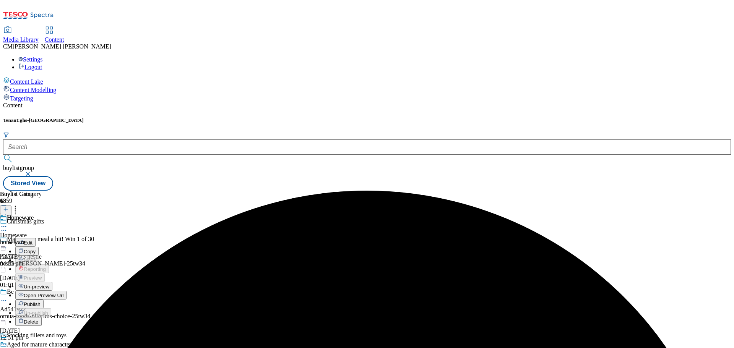
click at [49, 284] on span "Un-preview" at bounding box center [37, 287] width 26 height 6
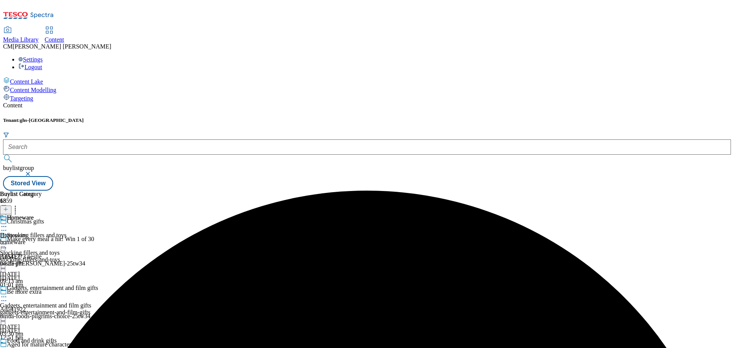
click at [42, 239] on div "homeware" at bounding box center [21, 242] width 42 height 7
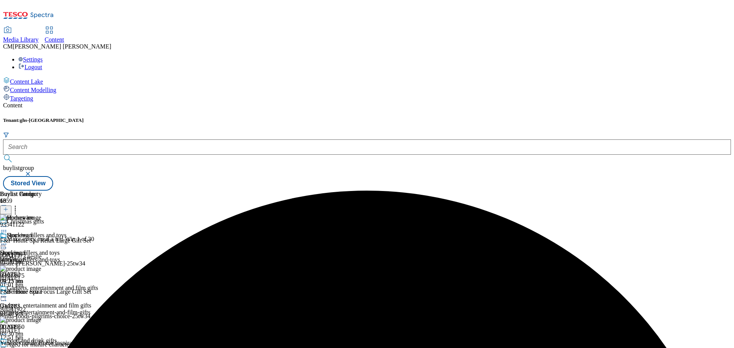
click at [11, 206] on button at bounding box center [5, 210] width 11 height 9
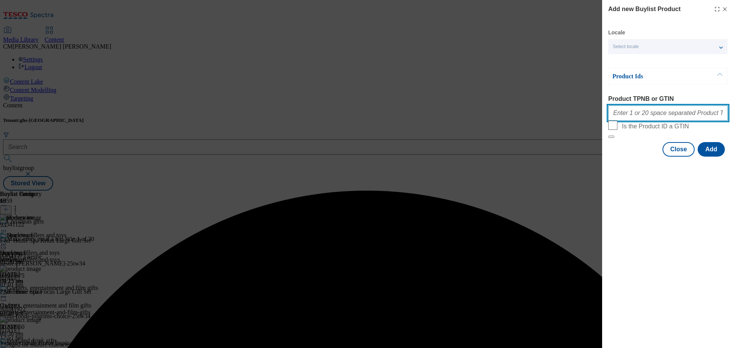
click at [635, 115] on input "Product TPNB or GTIN" at bounding box center [668, 113] width 120 height 15
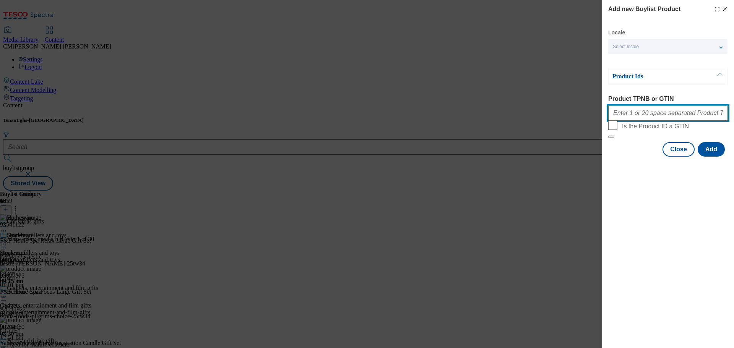
paste input "105300159 105300140 105300134 106079633 106118042 105631909 105115301 105210200…"
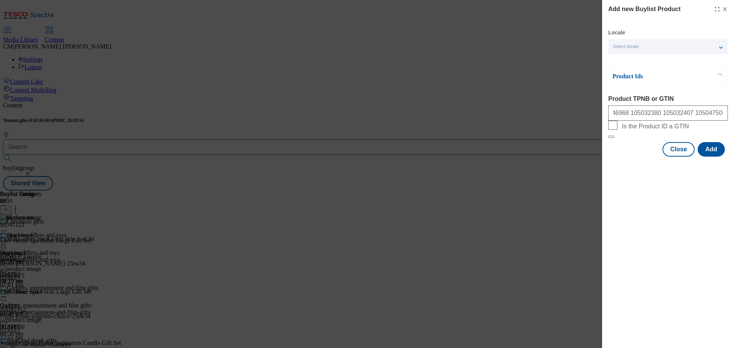
click at [712, 157] on div "Locale Select locale English Welsh Product Ids Product TPNB or GTIN 105300159 1…" at bounding box center [668, 93] width 120 height 128
click at [711, 157] on button "Add" at bounding box center [711, 149] width 27 height 15
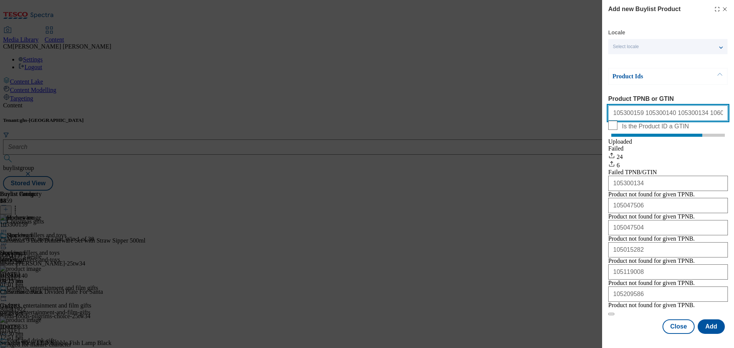
click at [672, 120] on input "105300159 105300140 105300134 106079633 106118042 105631909 105115301 105210200…" at bounding box center [668, 113] width 120 height 15
paste input "96544765 93777281 96642240 96722088 96633677 91635994 96492399 96775059 9678498…"
type input "96544765 93777281 96642240 96722088 96633677 91635994 96492399 96775059 9678498…"
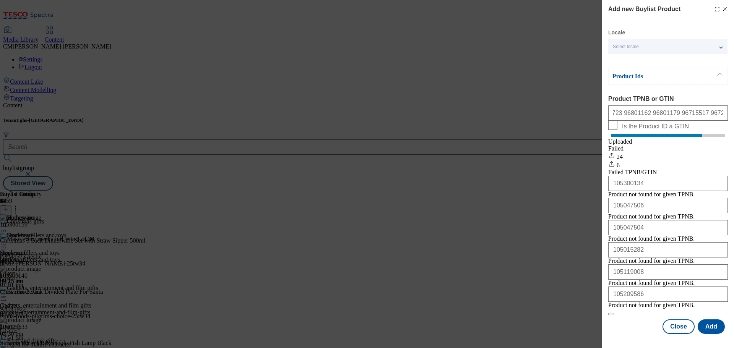
click at [722, 9] on icon "Modal" at bounding box center [725, 9] width 6 height 6
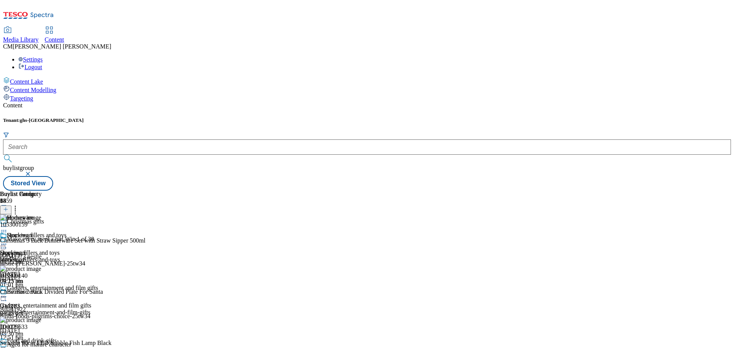
click at [8, 207] on icon at bounding box center [5, 209] width 5 height 5
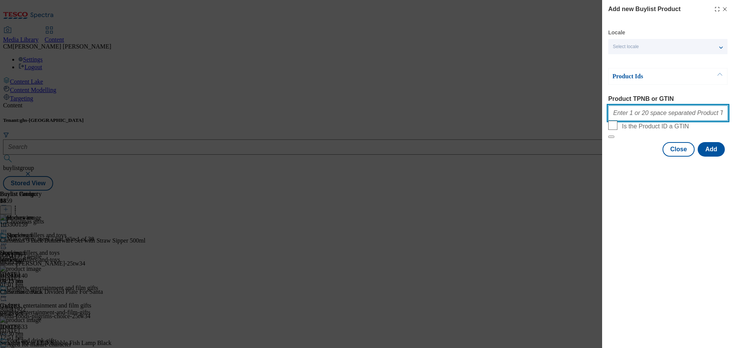
click at [642, 114] on input "Product TPNB or GTIN" at bounding box center [668, 113] width 120 height 15
paste input "96544765 93777281 96642240 96722088 96633677 91635994 96492399 96775059 9678498…"
type input "96544765 93777281 96642240 96722088 96633677 91635994 96492399 96775059 9678498…"
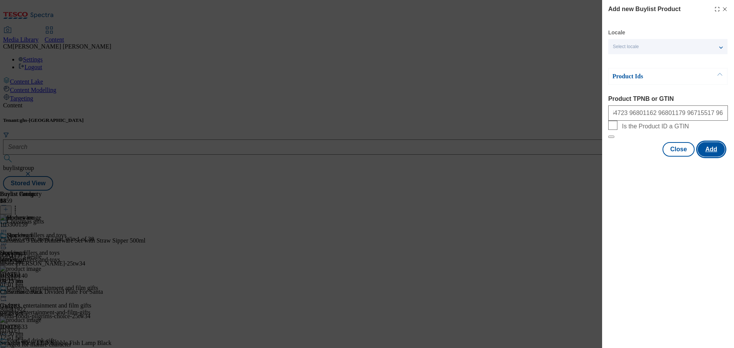
scroll to position [0, 0]
click at [711, 157] on button "Add" at bounding box center [711, 149] width 27 height 15
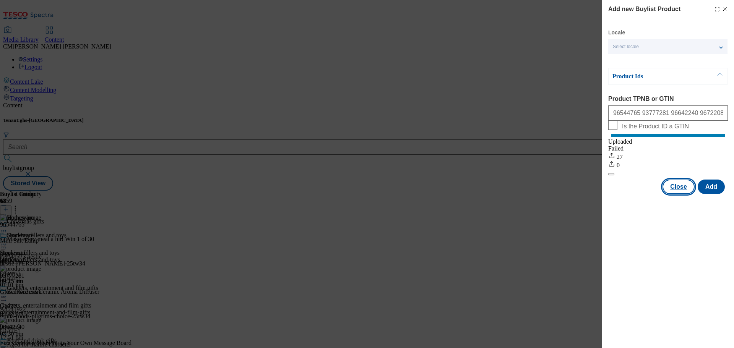
click at [675, 194] on button "Close" at bounding box center [678, 187] width 32 height 15
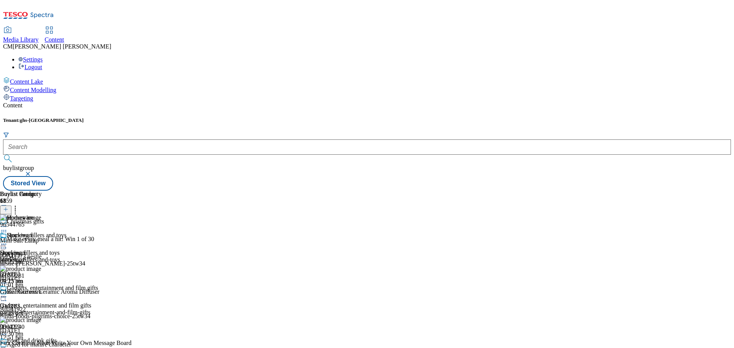
click at [8, 240] on icon at bounding box center [4, 244] width 8 height 8
click at [42, 293] on span "Preview" at bounding box center [33, 296] width 18 height 6
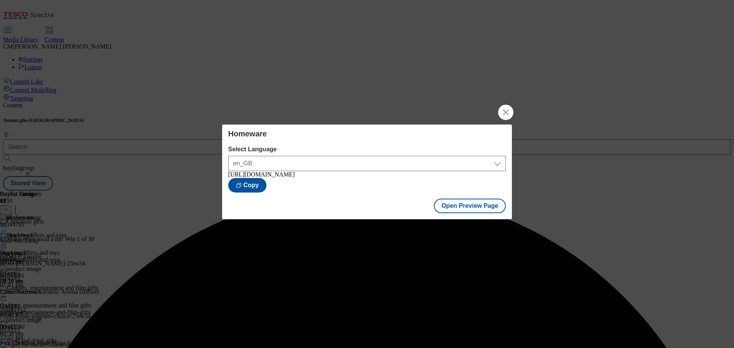
click at [507, 113] on button "Close Modal" at bounding box center [505, 112] width 15 height 15
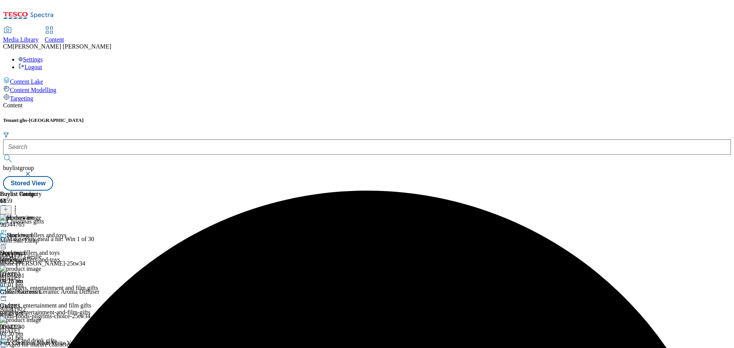
click at [8, 240] on icon at bounding box center [4, 244] width 8 height 8
click at [41, 319] on span "Publish" at bounding box center [32, 322] width 17 height 6
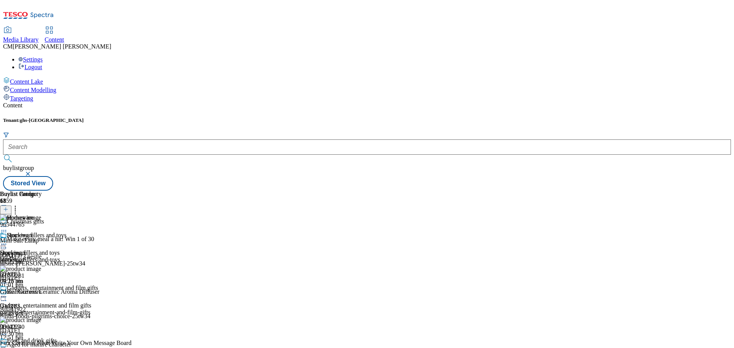
click at [98, 257] on div "stocking-fillers-and-toys" at bounding box center [49, 260] width 98 height 7
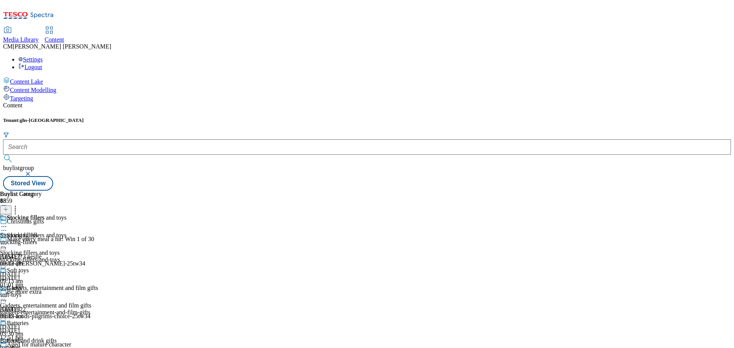
scroll to position [1053, 0]
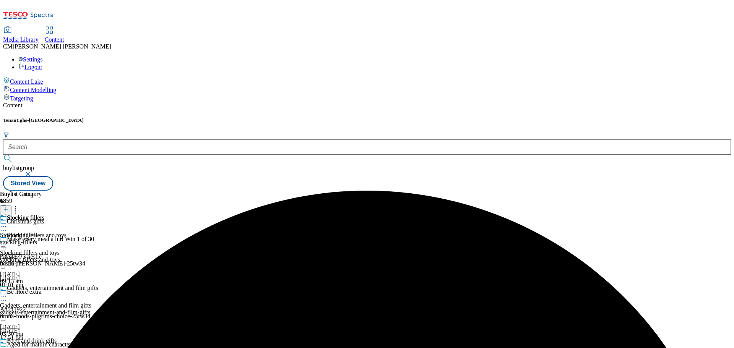
click at [98, 223] on div at bounding box center [49, 227] width 98 height 9
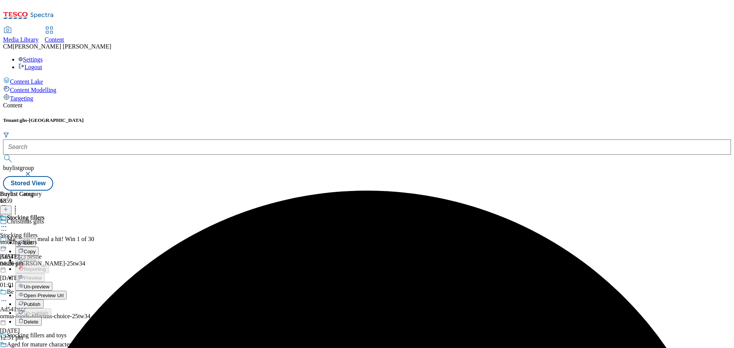
click at [49, 284] on span "Un-preview" at bounding box center [37, 287] width 26 height 6
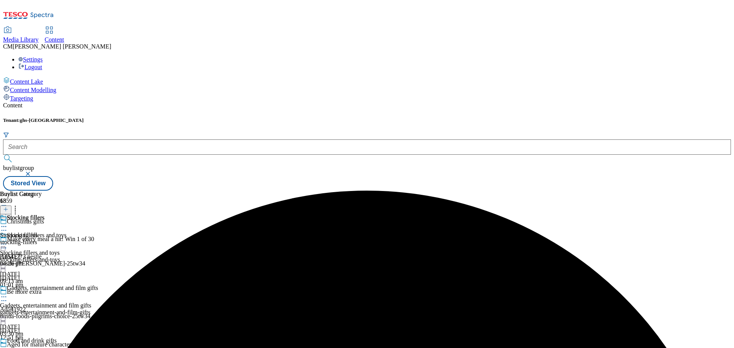
click at [44, 239] on div "stocking-fillers" at bounding box center [22, 242] width 44 height 7
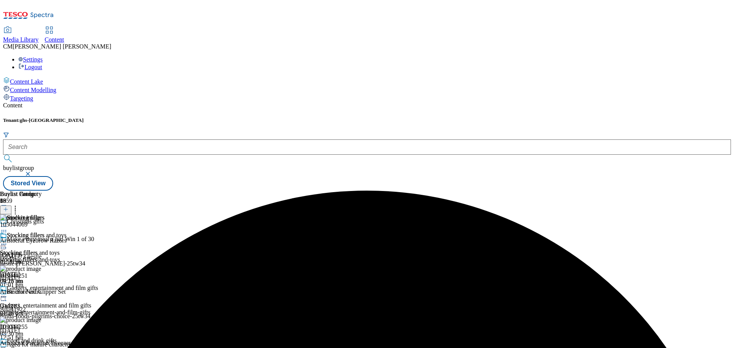
click at [11, 206] on button at bounding box center [5, 210] width 11 height 9
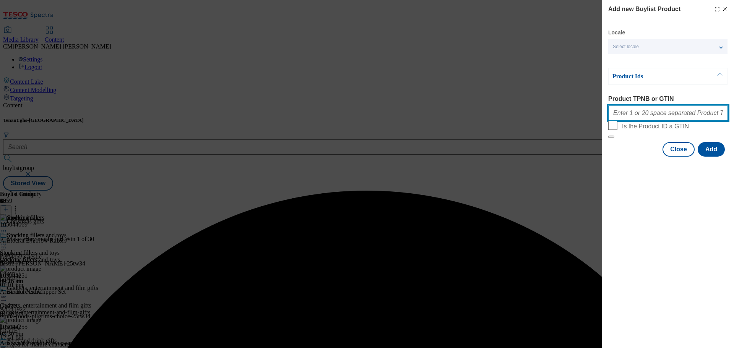
click at [617, 117] on input "Product TPNB or GTIN" at bounding box center [668, 113] width 120 height 15
paste input "96710217 96545349 96769270 96400573 96633809 96779124 96633435 96173691 9630746…"
type input "96710217 96545349 96769270 96400573 96633809 96779124 96633435 96173691 9630746…"
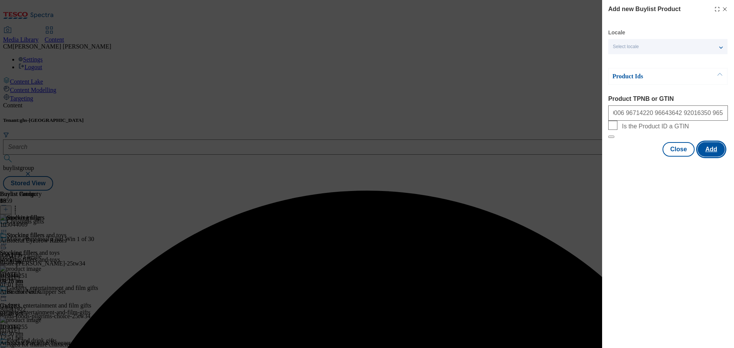
scroll to position [0, 0]
click at [709, 157] on button "Add" at bounding box center [711, 149] width 27 height 15
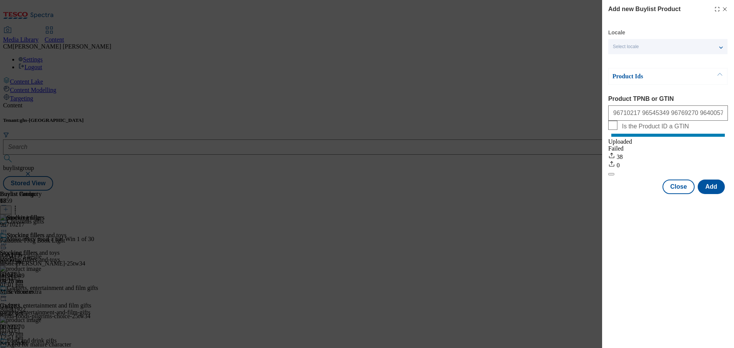
click at [725, 8] on icon "Modal" at bounding box center [725, 9] width 6 height 6
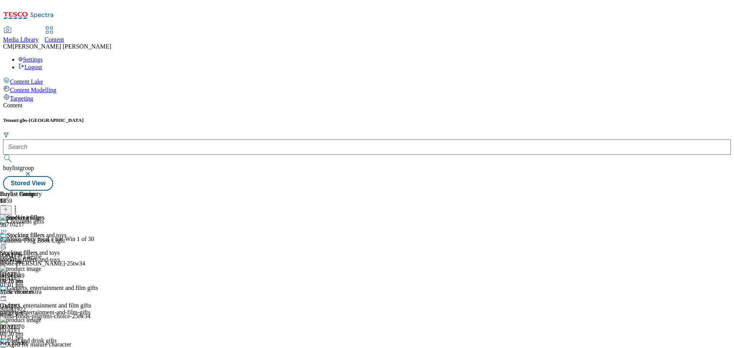
click at [8, 240] on icon at bounding box center [4, 244] width 8 height 8
click at [42, 293] on span "Preview" at bounding box center [33, 296] width 18 height 6
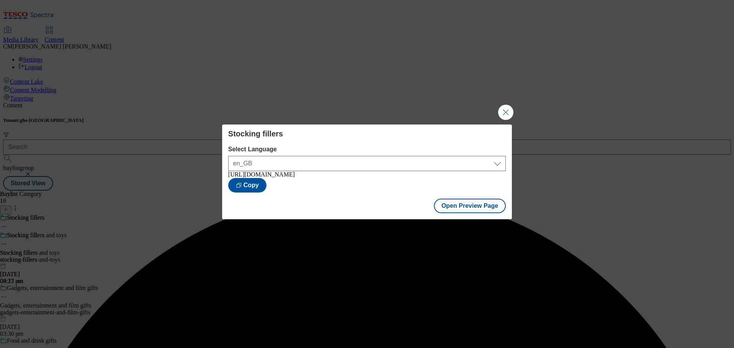
click at [506, 114] on button "Close Modal" at bounding box center [505, 112] width 15 height 15
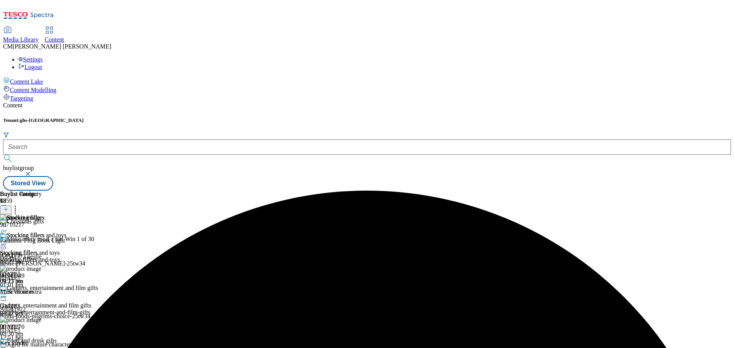
click at [8, 240] on icon at bounding box center [4, 244] width 8 height 8
click at [41, 319] on span "Publish" at bounding box center [32, 322] width 17 height 6
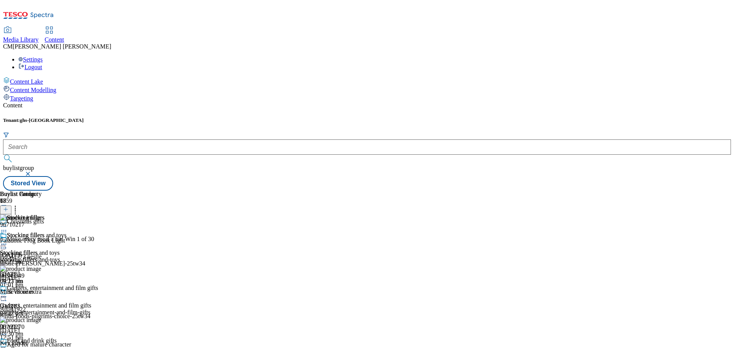
scroll to position [998, 0]
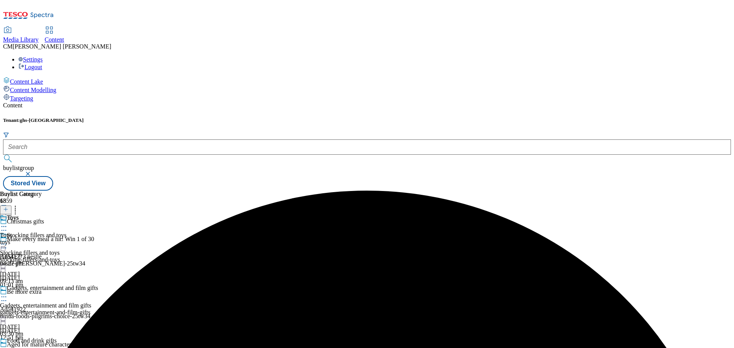
click at [8, 223] on icon at bounding box center [4, 227] width 8 height 8
click at [49, 284] on span "Un-preview" at bounding box center [37, 287] width 26 height 6
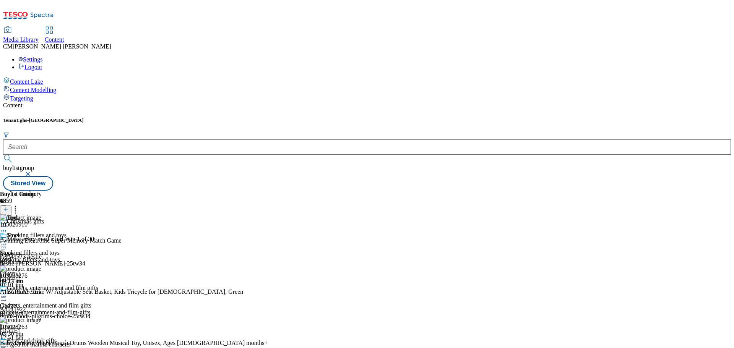
click at [8, 207] on icon at bounding box center [5, 209] width 5 height 5
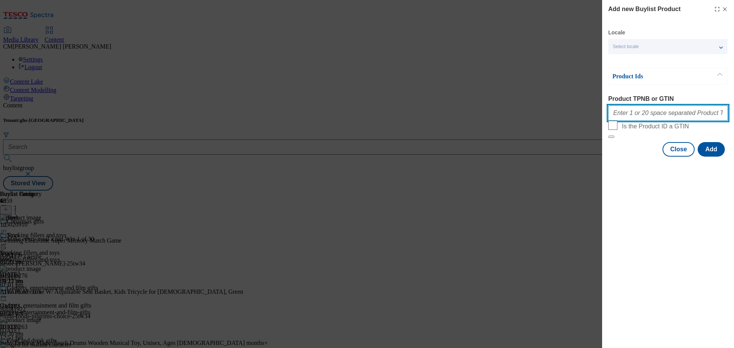
click at [655, 121] on input "Product TPNB or GTIN" at bounding box center [668, 113] width 120 height 15
paste input "96808961 96688139 96688122 90868754 92016350 96713721 96174217 96933316 9717772…"
type input "96808961 96688139 96688122 90868754 92016350 96713721 96174217 96933316 9717772…"
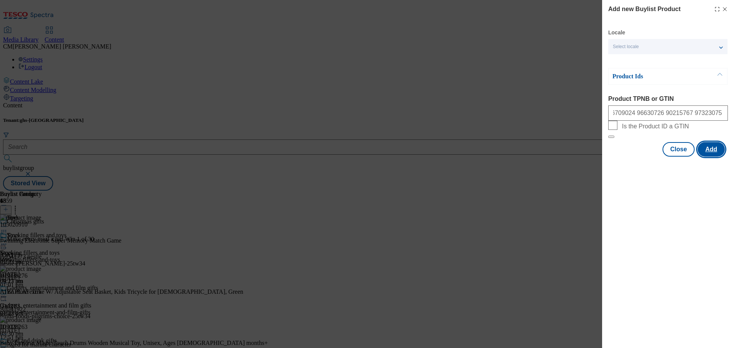
click at [712, 157] on button "Add" at bounding box center [711, 149] width 27 height 15
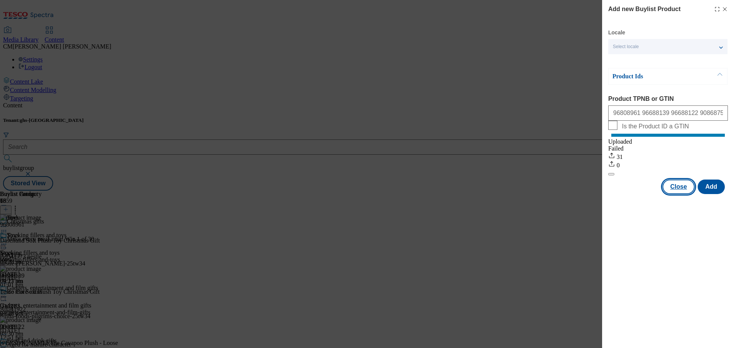
drag, startPoint x: 677, startPoint y: 192, endPoint x: 667, endPoint y: 192, distance: 9.9
click at [677, 192] on button "Close" at bounding box center [678, 187] width 32 height 15
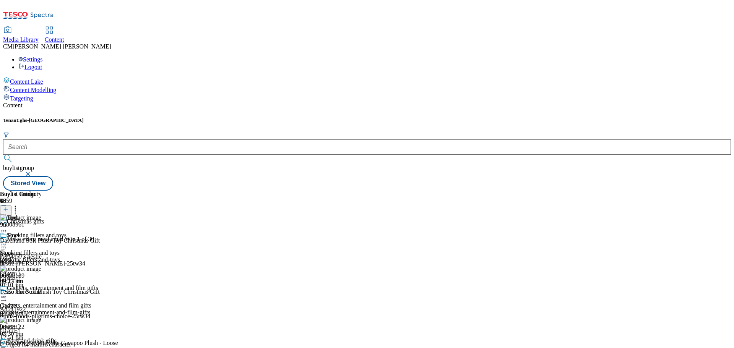
click at [8, 223] on icon at bounding box center [4, 227] width 8 height 8
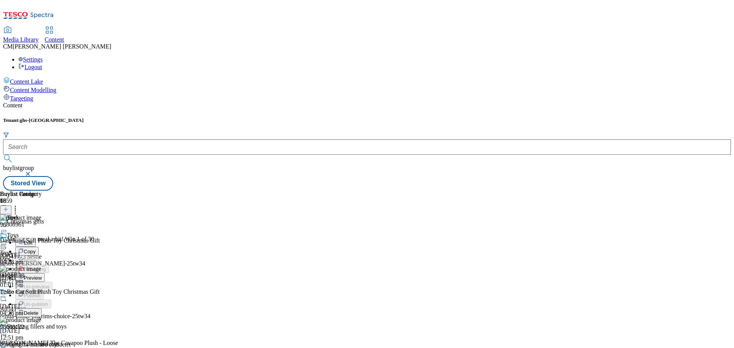
click at [42, 275] on span "Preview" at bounding box center [33, 278] width 18 height 6
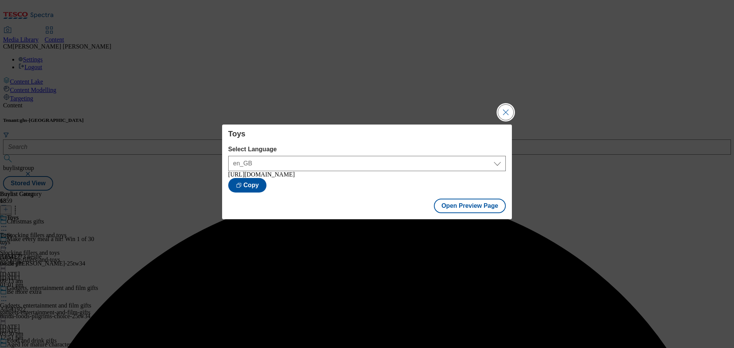
click at [498, 108] on button "Close Modal" at bounding box center [505, 112] width 15 height 15
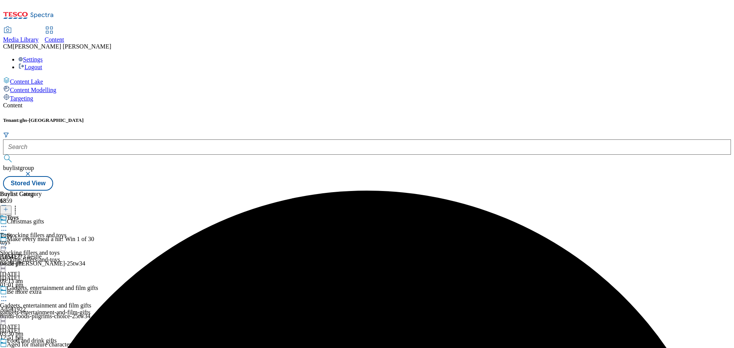
click at [8, 223] on icon at bounding box center [4, 227] width 8 height 8
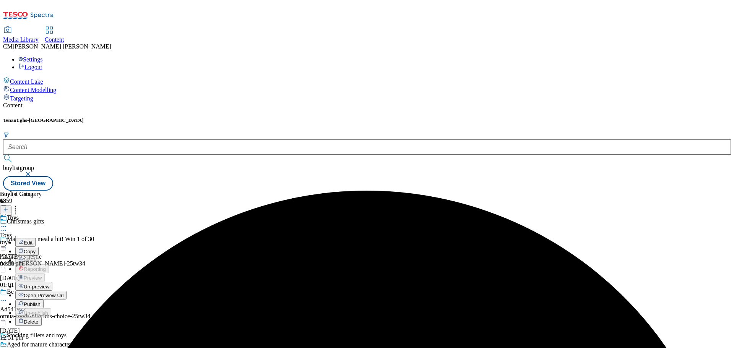
click at [44, 300] on button "Publish" at bounding box center [29, 304] width 28 height 9
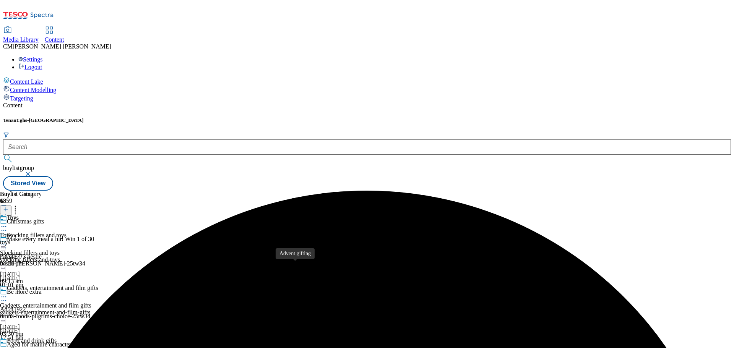
scroll to position [21, 0]
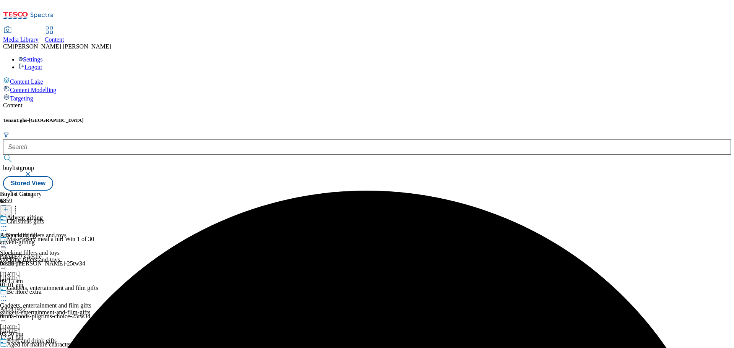
scroll to position [21, 0]
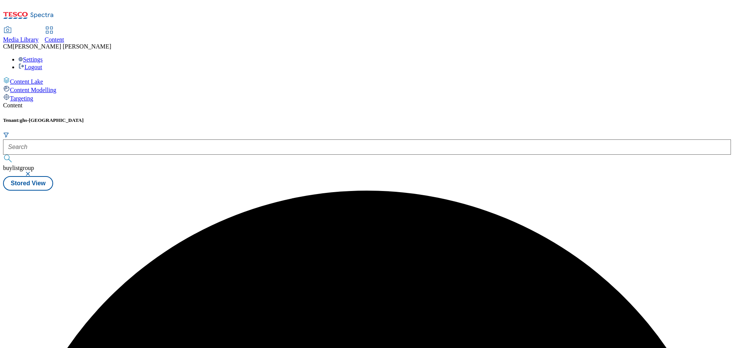
scroll to position [0, 0]
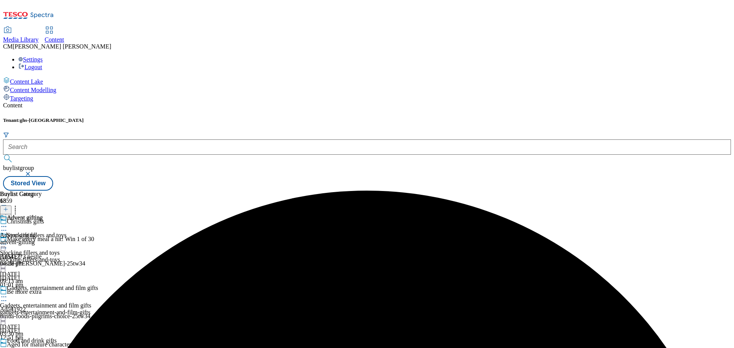
click at [43, 239] on div "advent-gifting" at bounding box center [21, 242] width 43 height 7
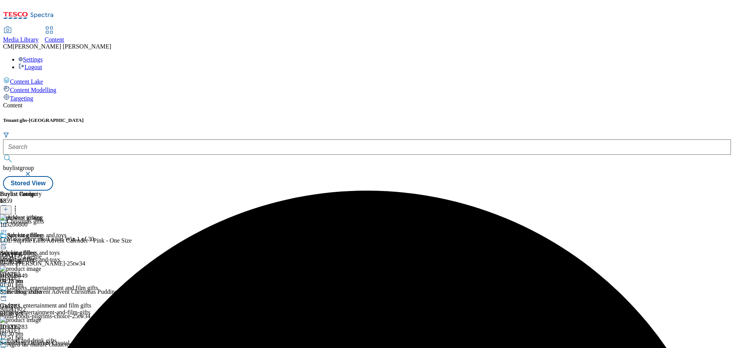
click at [8, 207] on icon at bounding box center [5, 209] width 5 height 5
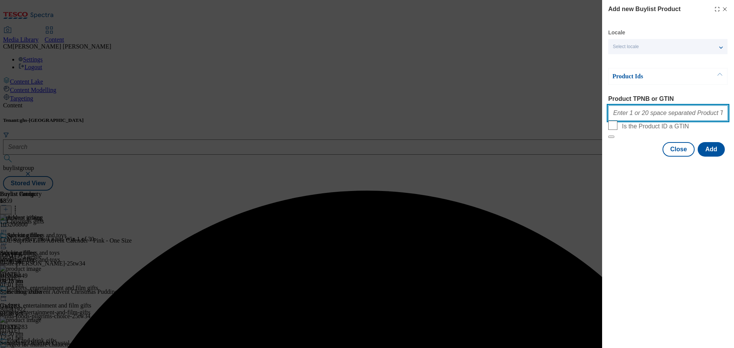
click at [648, 120] on input "Product TPNB or GTIN" at bounding box center [668, 113] width 120 height 15
paste input "105322076 105279848 105278670 105379678 105379712 105379723 105269127 105411906…"
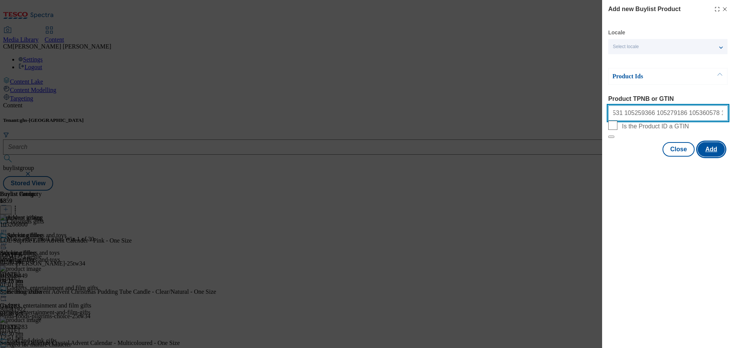
type input "105322076 105279848 105278670 105379678 105379712 105379723 105269127 105411906…"
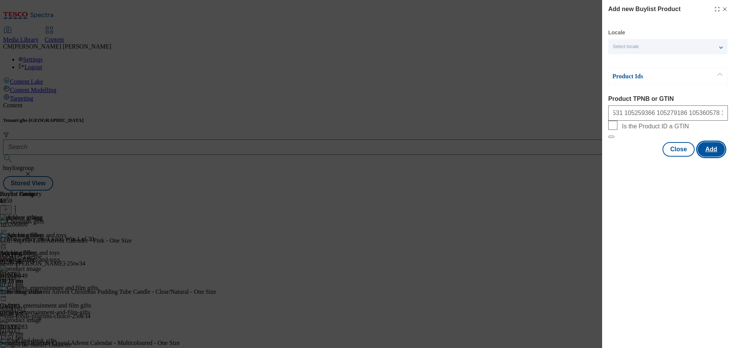
click at [703, 157] on button "Add" at bounding box center [711, 149] width 27 height 15
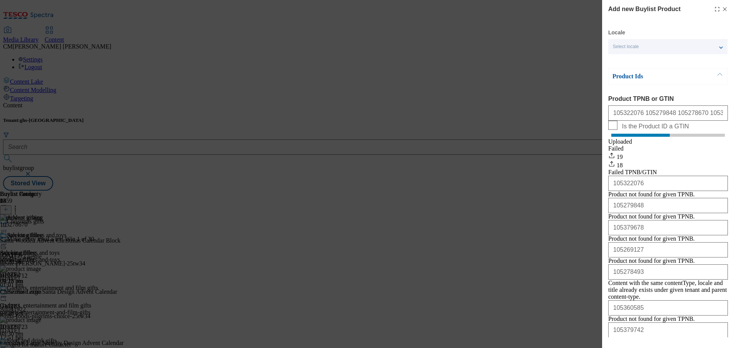
click at [723, 11] on div "Add new Buylist Product Locale Select locale English Welsh Product Ids Product …" at bounding box center [668, 169] width 132 height 338
click at [723, 11] on line "Modal" at bounding box center [724, 9] width 3 height 3
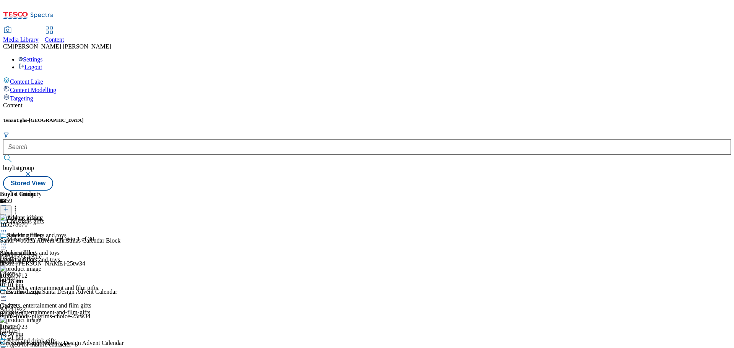
click at [3, 244] on circle at bounding box center [2, 244] width 1 height 1
click at [42, 293] on span "Preview" at bounding box center [33, 296] width 18 height 6
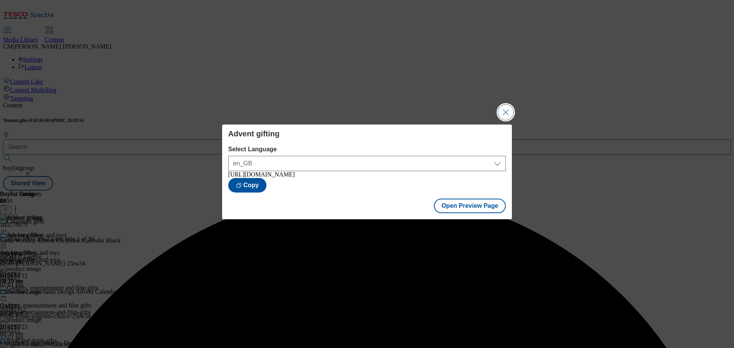
click at [507, 114] on button "Close Modal" at bounding box center [505, 112] width 15 height 15
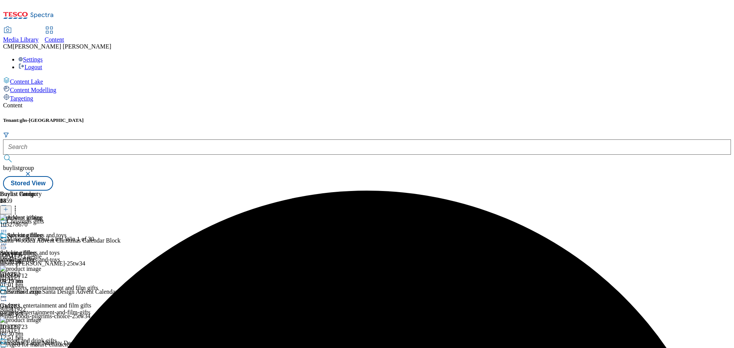
click at [8, 240] on icon at bounding box center [4, 244] width 8 height 8
click at [67, 317] on li "Publish" at bounding box center [40, 321] width 51 height 9
click at [8, 240] on icon at bounding box center [4, 244] width 8 height 8
click at [41, 319] on span "Publish" at bounding box center [32, 322] width 17 height 6
